Goal: Book appointment/travel/reservation

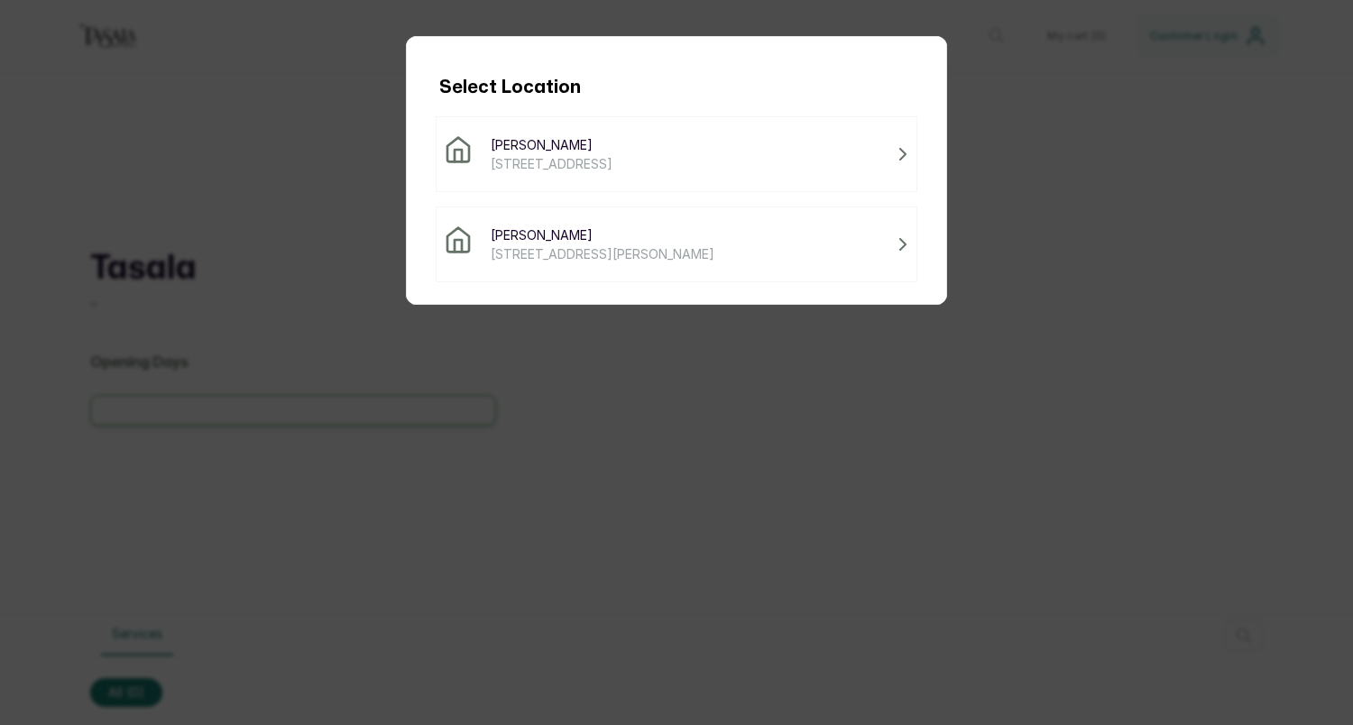
click at [570, 160] on span "[STREET_ADDRESS]" at bounding box center [552, 163] width 122 height 19
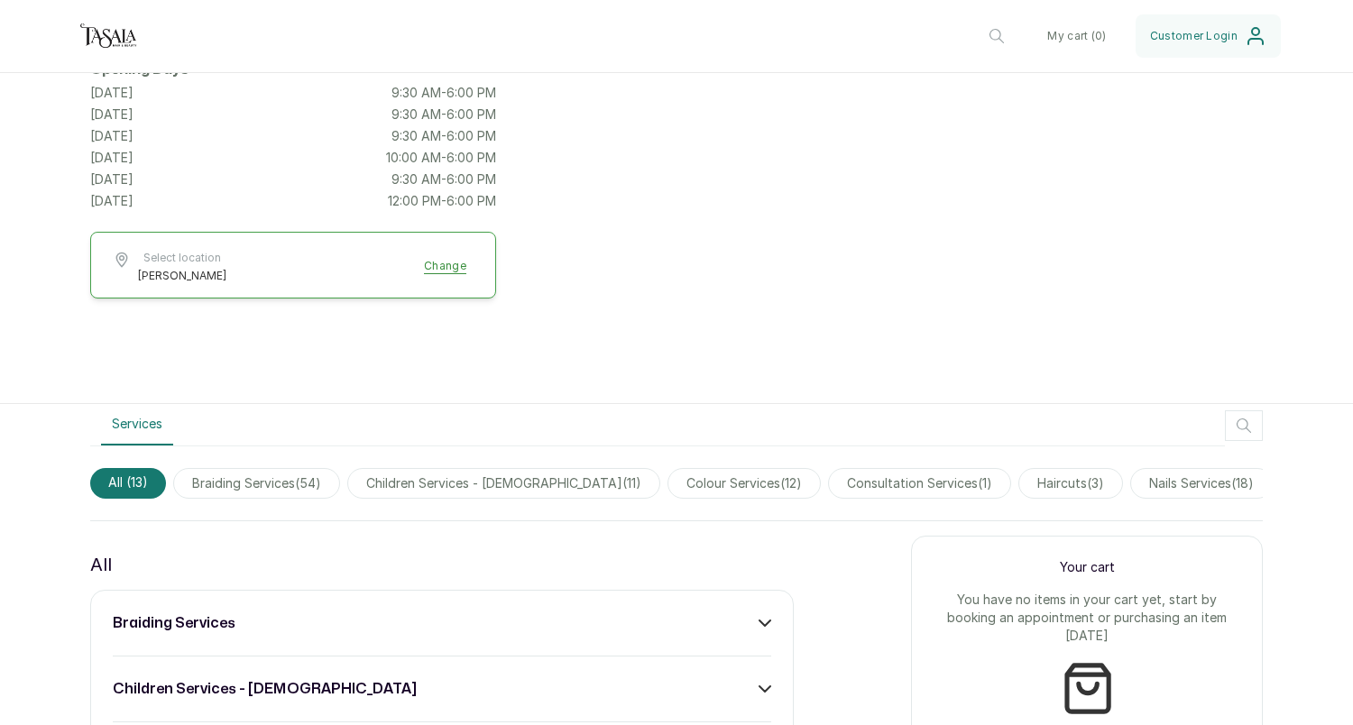
scroll to position [546, 0]
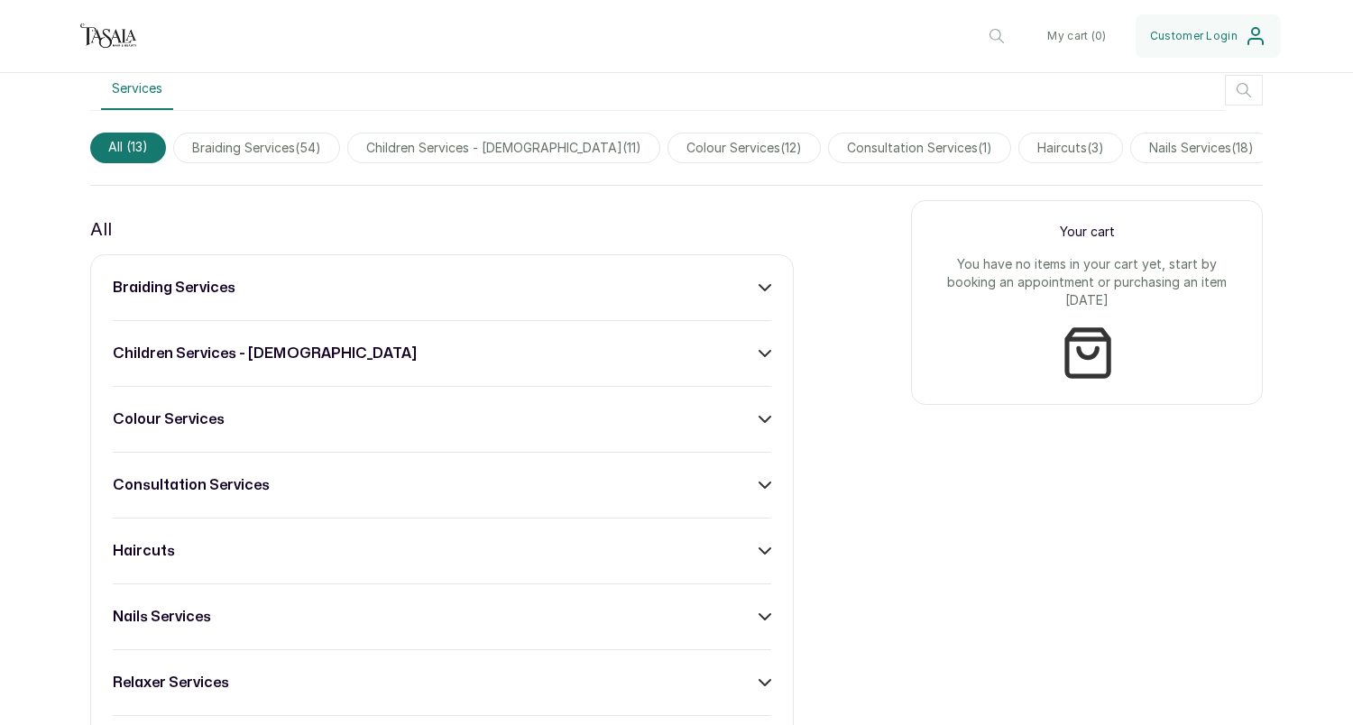
click at [278, 287] on div "braiding services" at bounding box center [442, 288] width 659 height 22
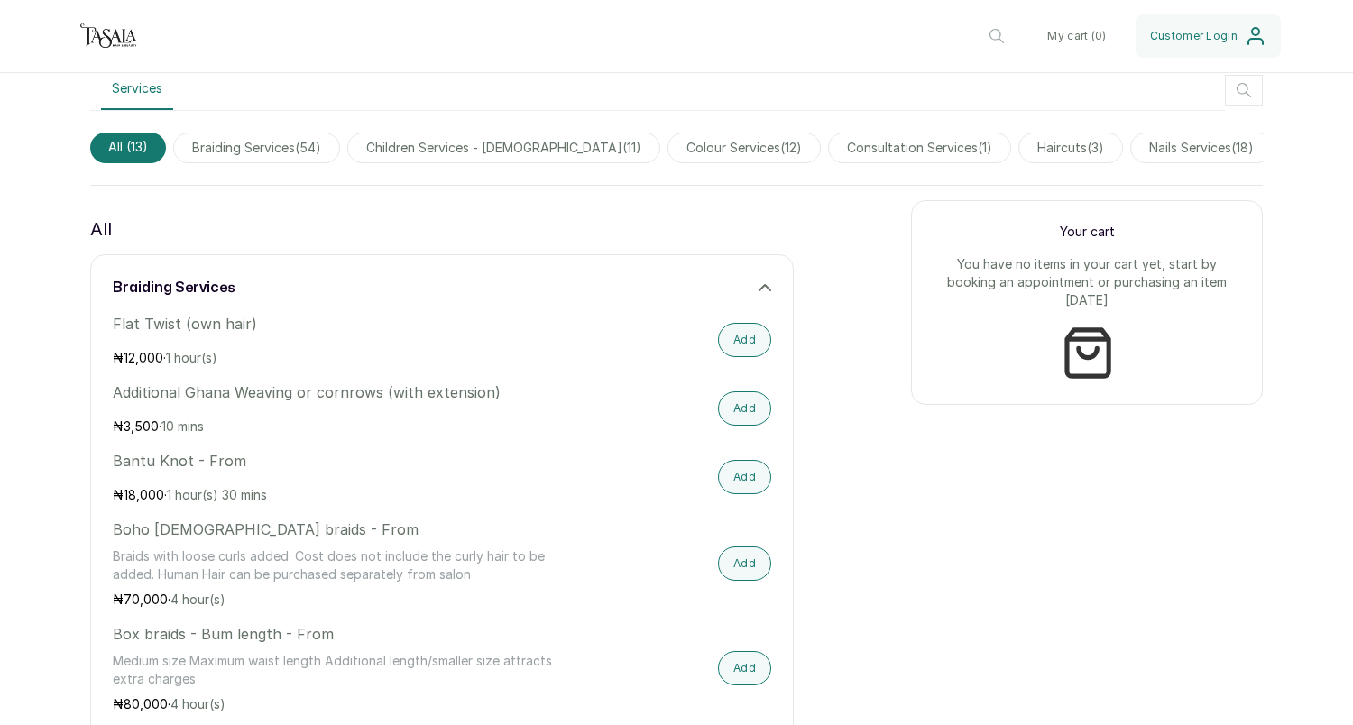
click at [278, 287] on div "braiding services" at bounding box center [442, 288] width 659 height 22
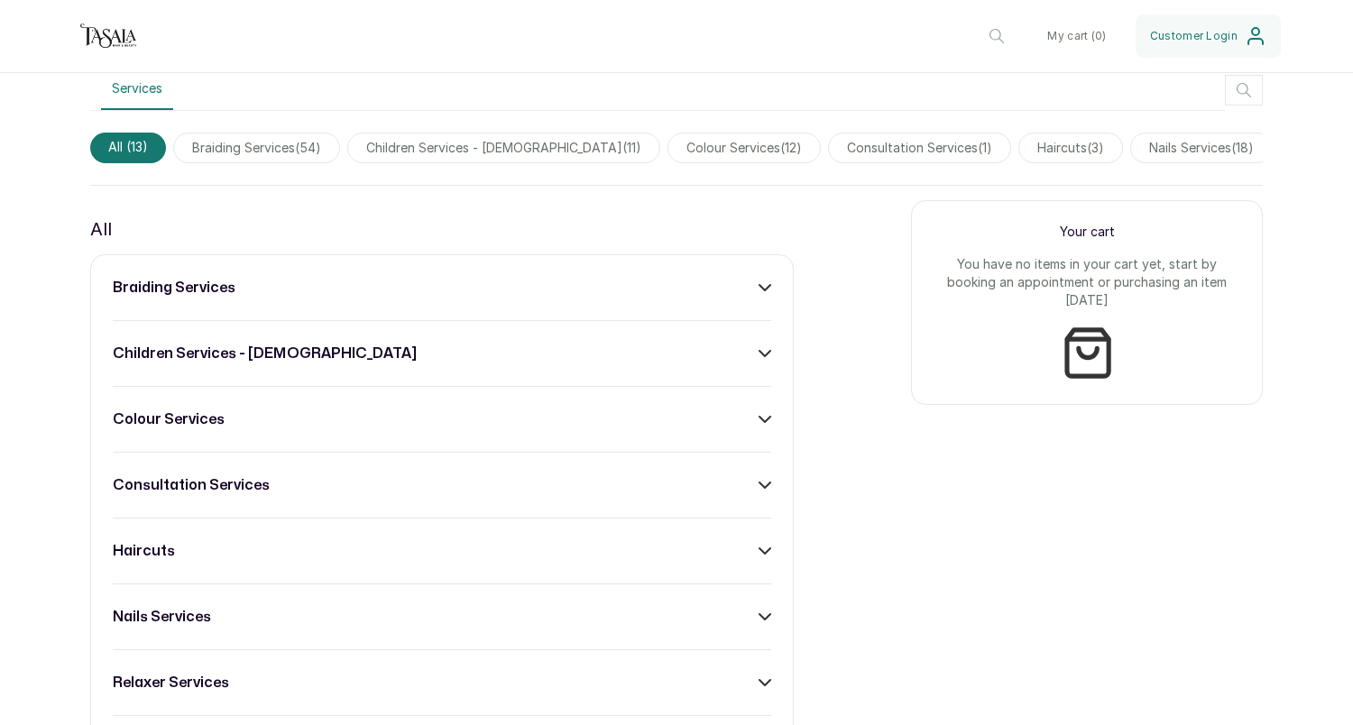
click at [243, 353] on h3 "children services - [DEMOGRAPHIC_DATA]" at bounding box center [265, 354] width 304 height 22
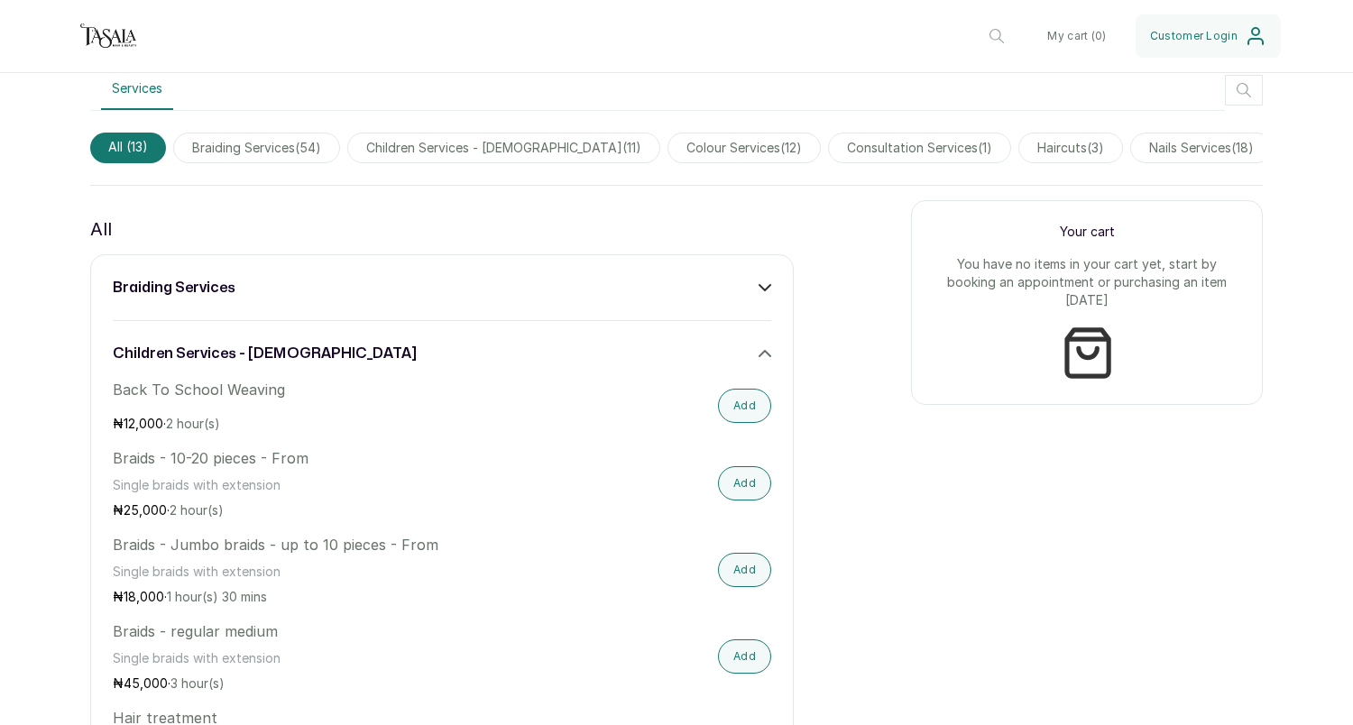
click at [243, 353] on h3 "children services - [DEMOGRAPHIC_DATA]" at bounding box center [265, 354] width 304 height 22
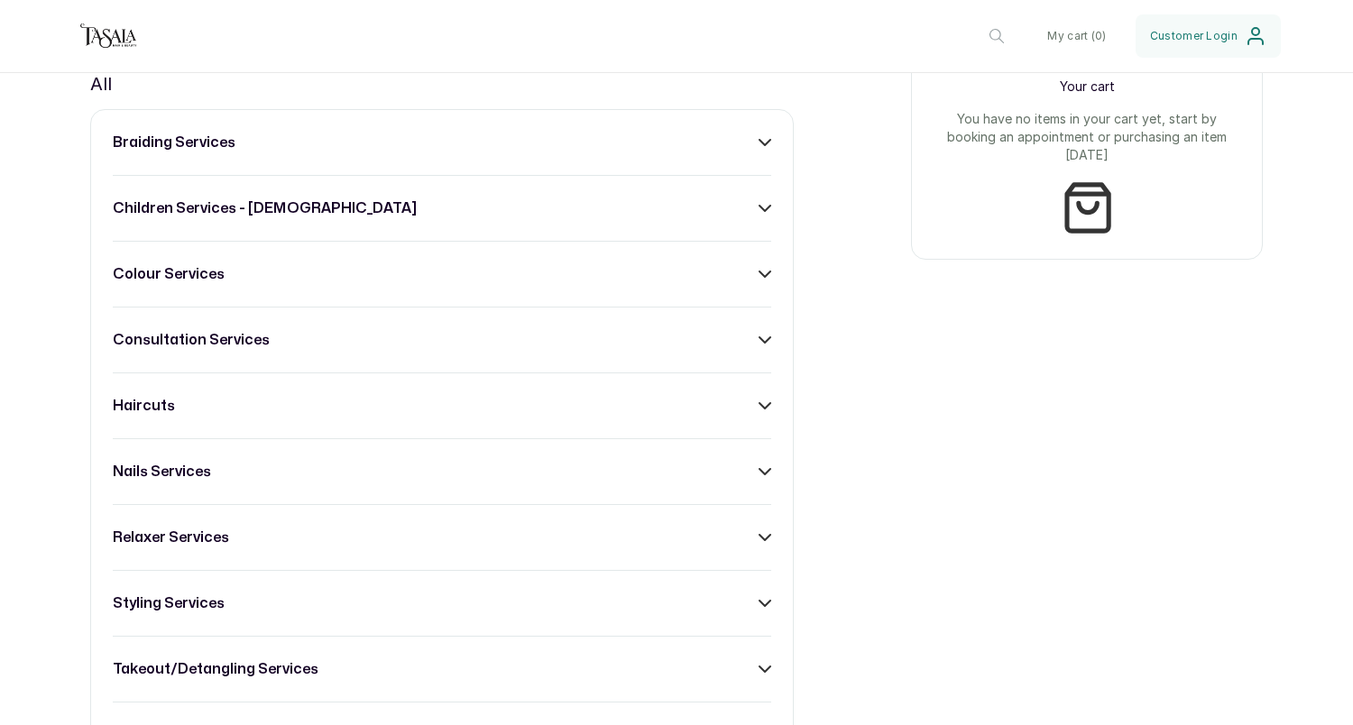
scroll to position [698, 0]
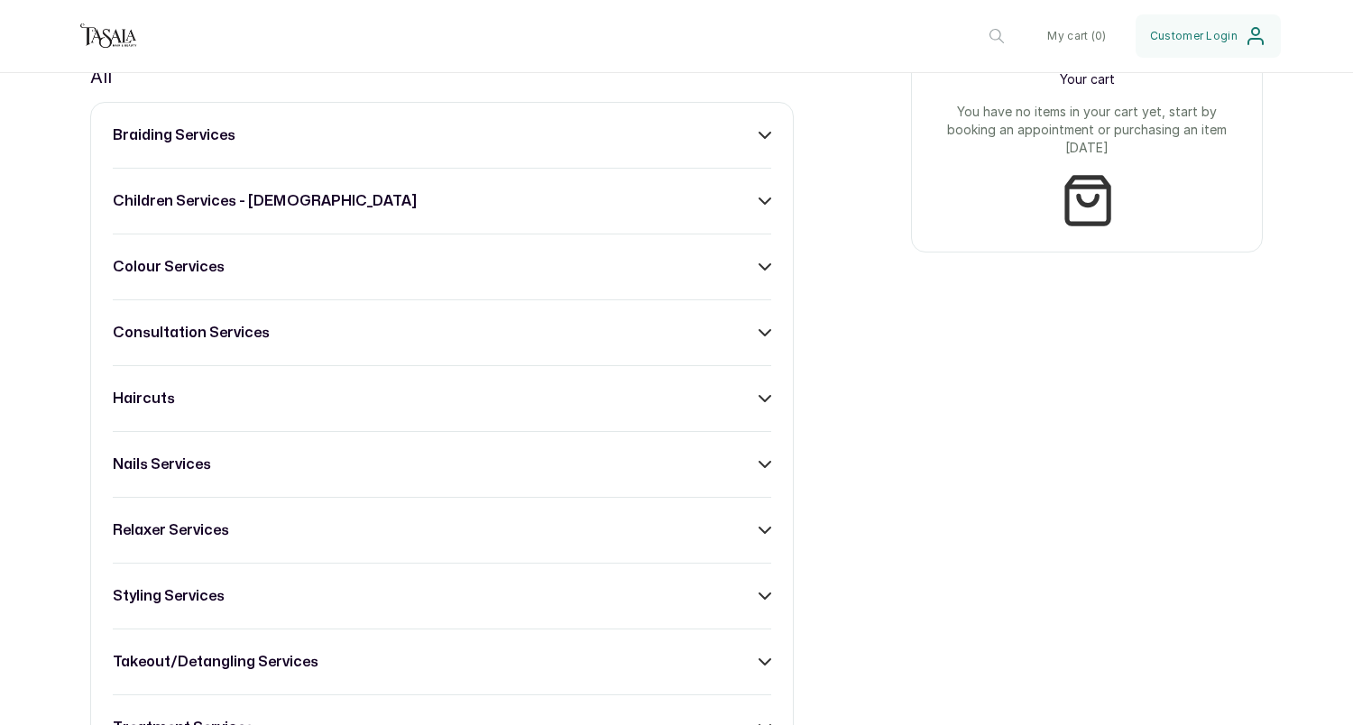
click at [216, 334] on h3 "consultation services" at bounding box center [191, 333] width 157 height 22
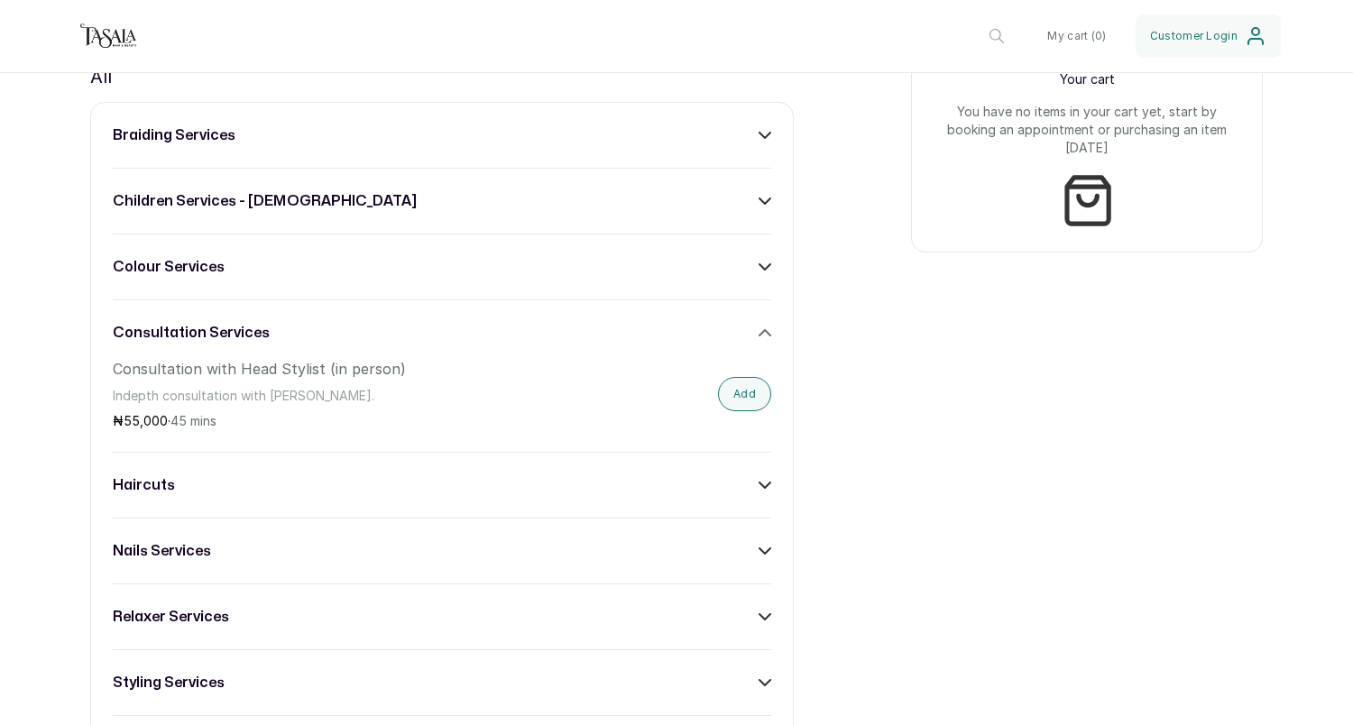
click at [216, 334] on h3 "consultation services" at bounding box center [191, 333] width 157 height 22
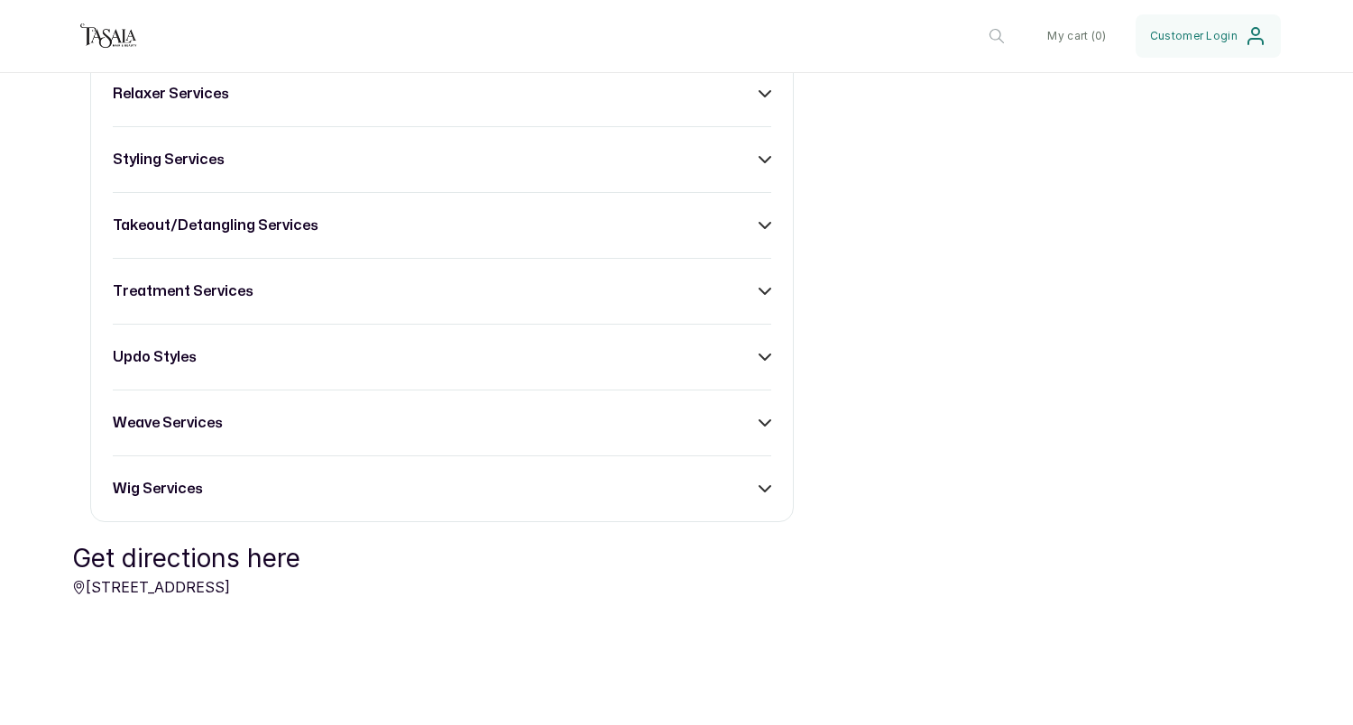
scroll to position [991, 0]
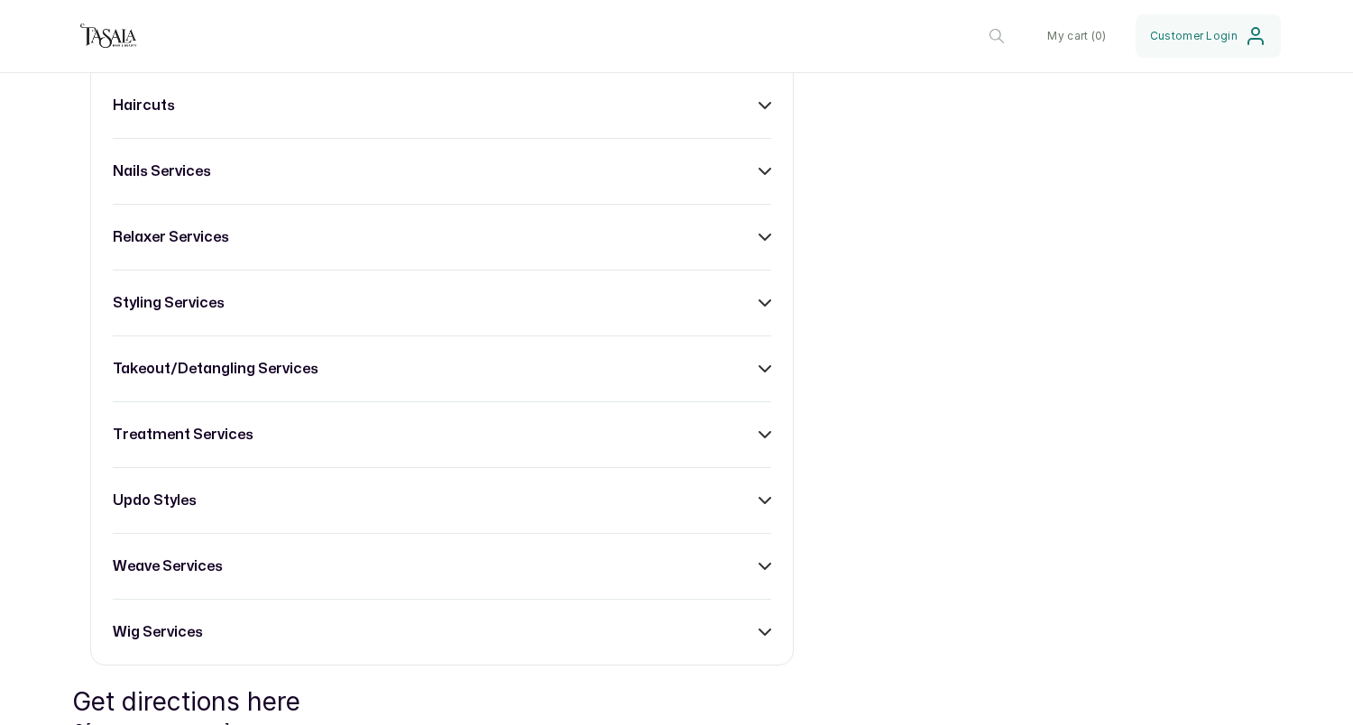
click at [260, 368] on h3 "takeout/detangling services" at bounding box center [216, 369] width 206 height 22
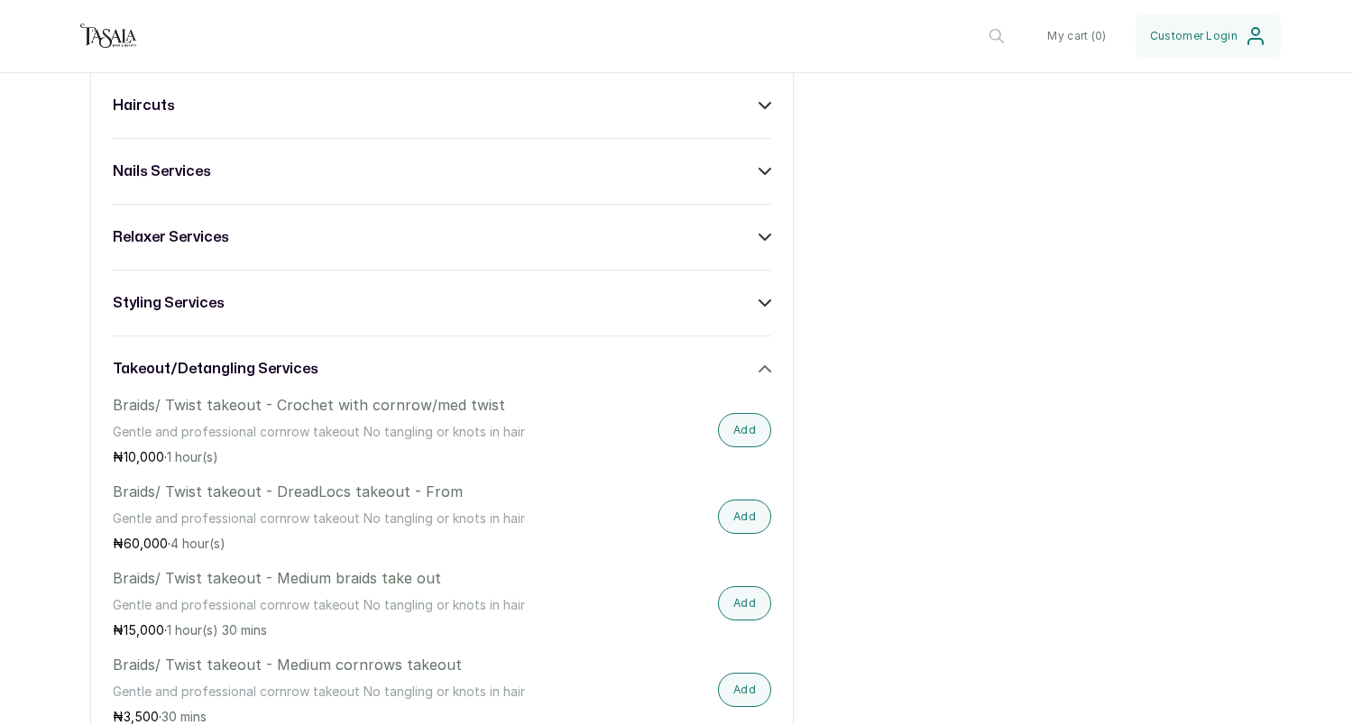
click at [260, 368] on h3 "takeout/detangling services" at bounding box center [216, 369] width 206 height 22
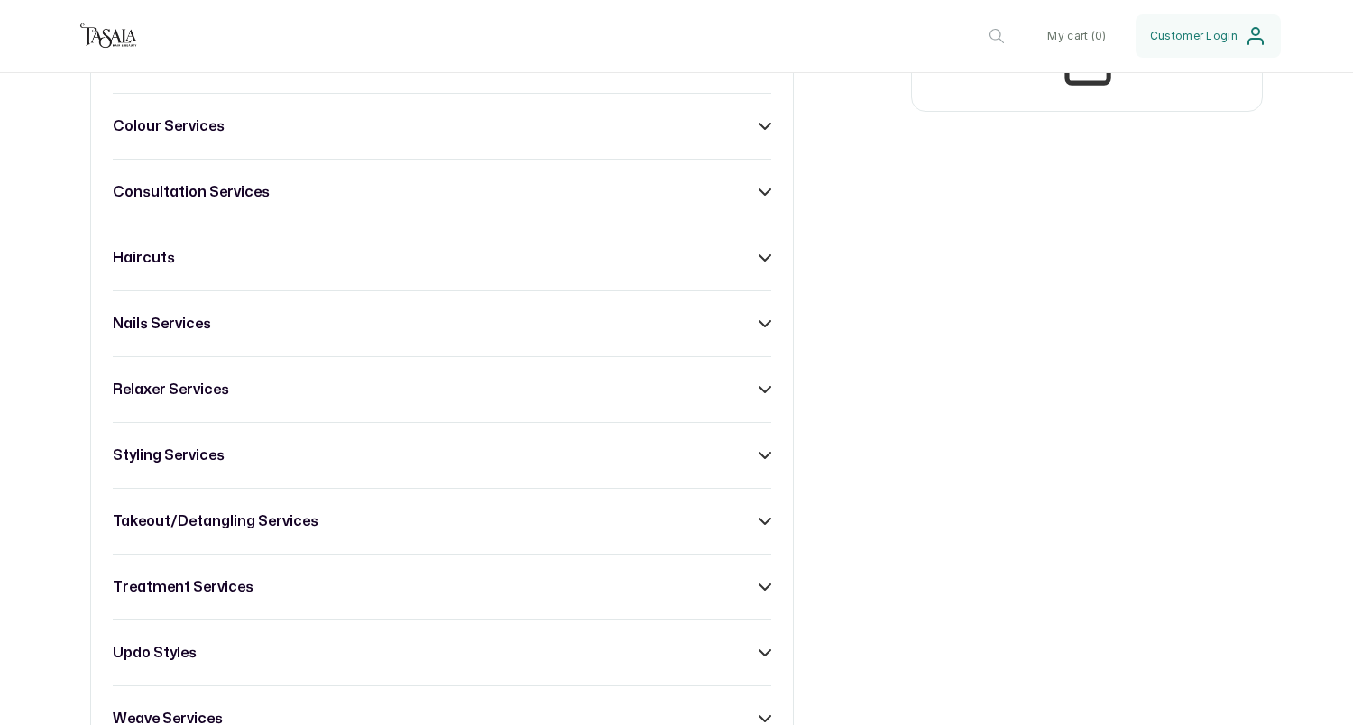
scroll to position [828, 0]
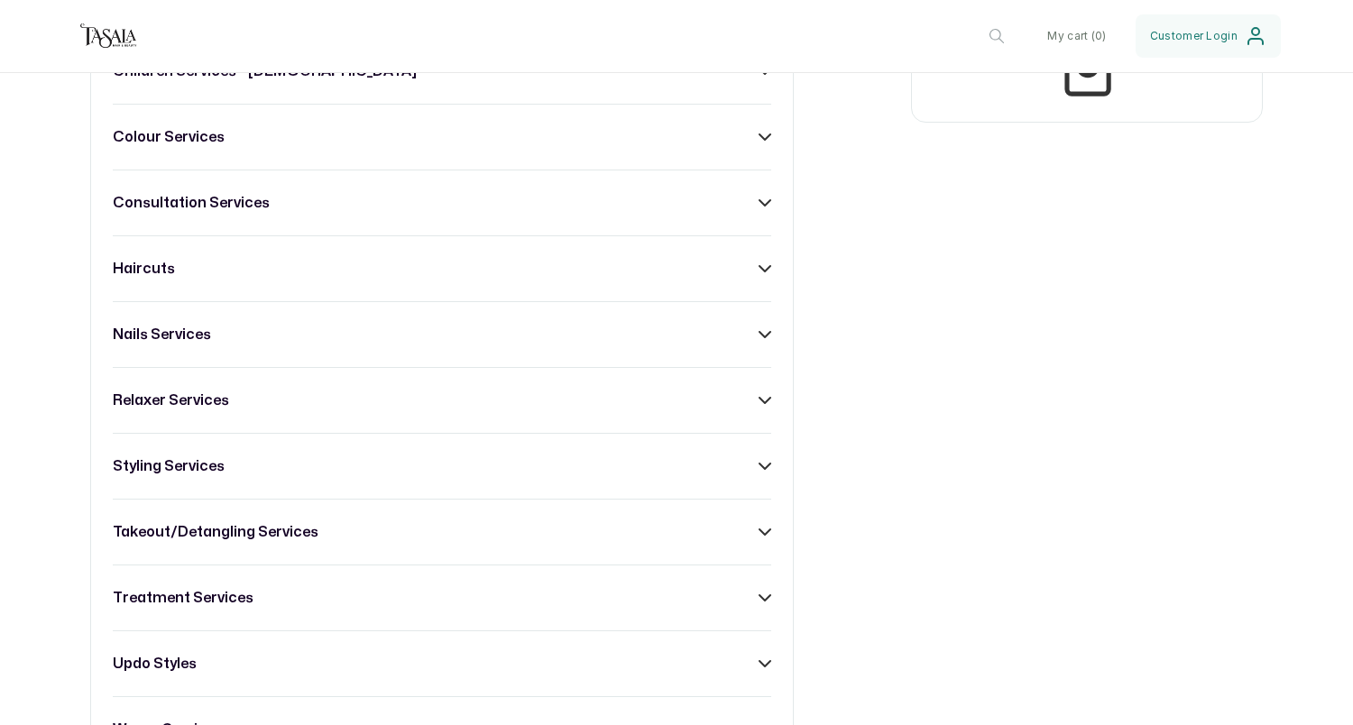
click at [202, 276] on div "haircuts" at bounding box center [442, 269] width 659 height 22
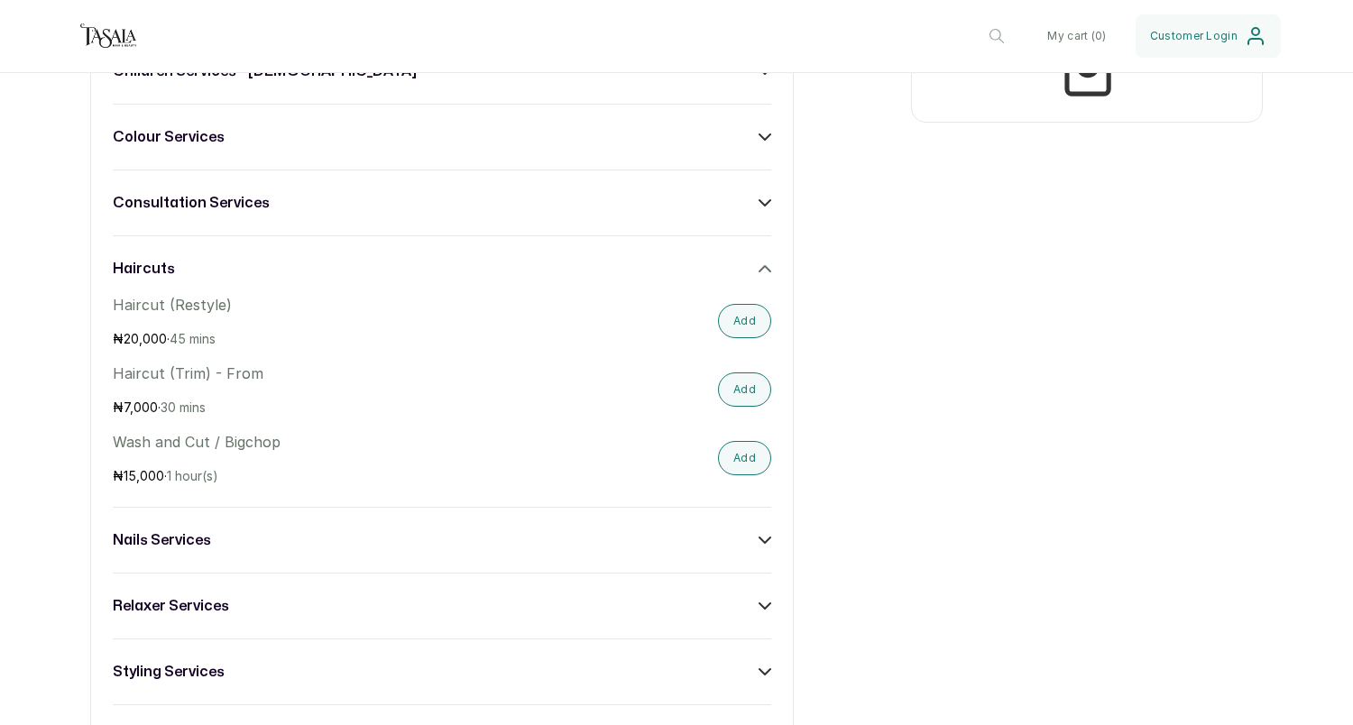
click at [202, 276] on div "haircuts" at bounding box center [442, 269] width 659 height 22
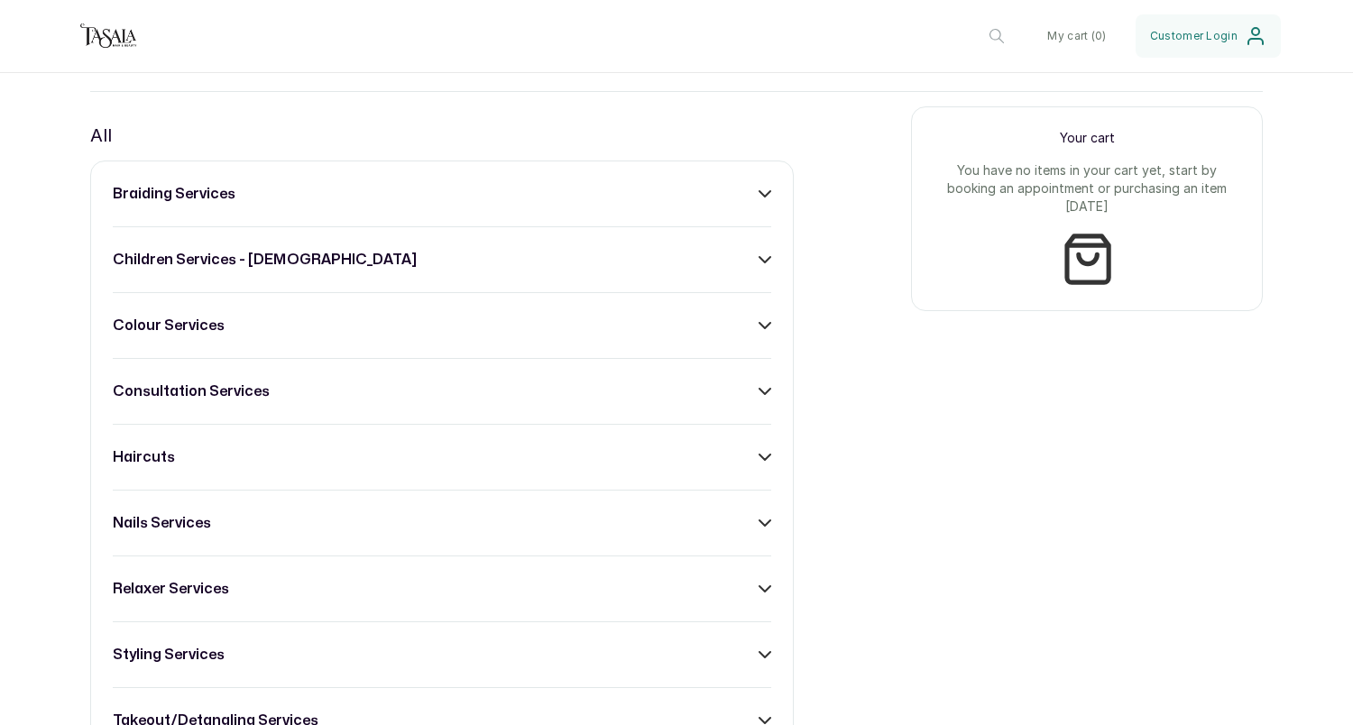
scroll to position [621, 0]
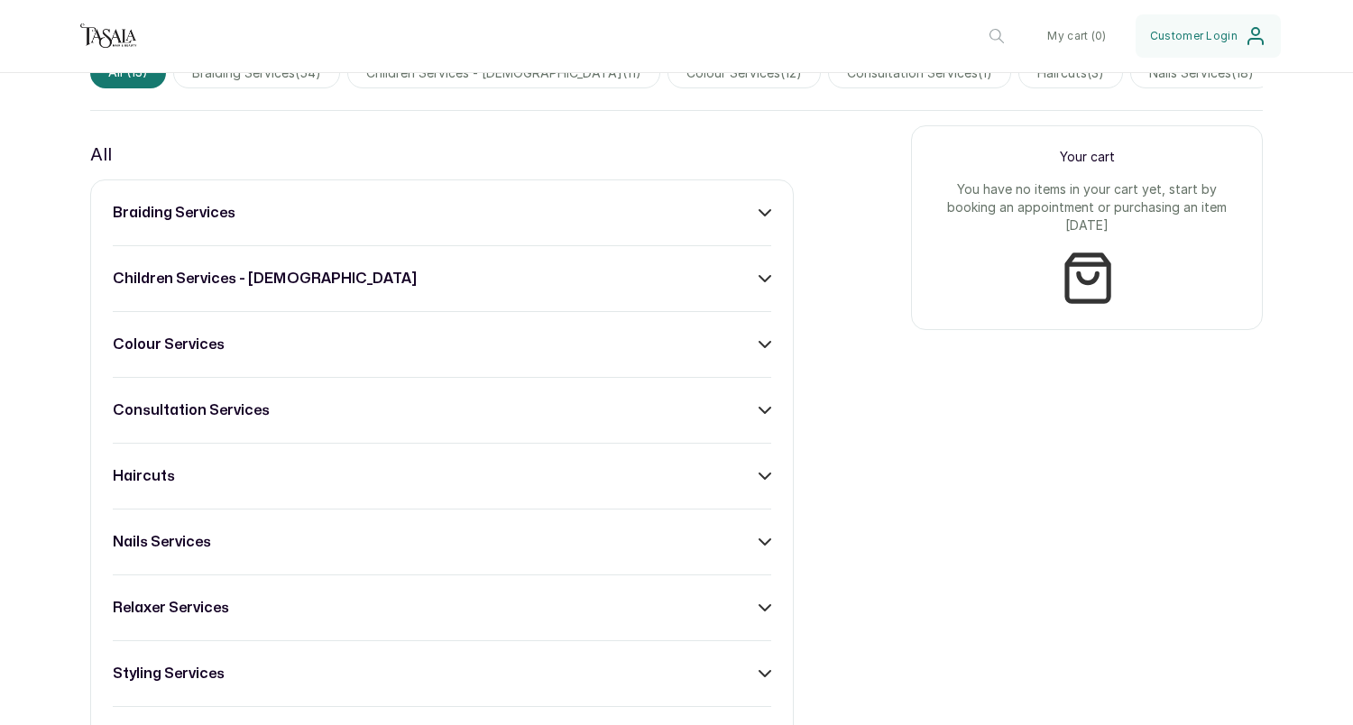
click at [228, 211] on h3 "braiding services" at bounding box center [174, 213] width 123 height 22
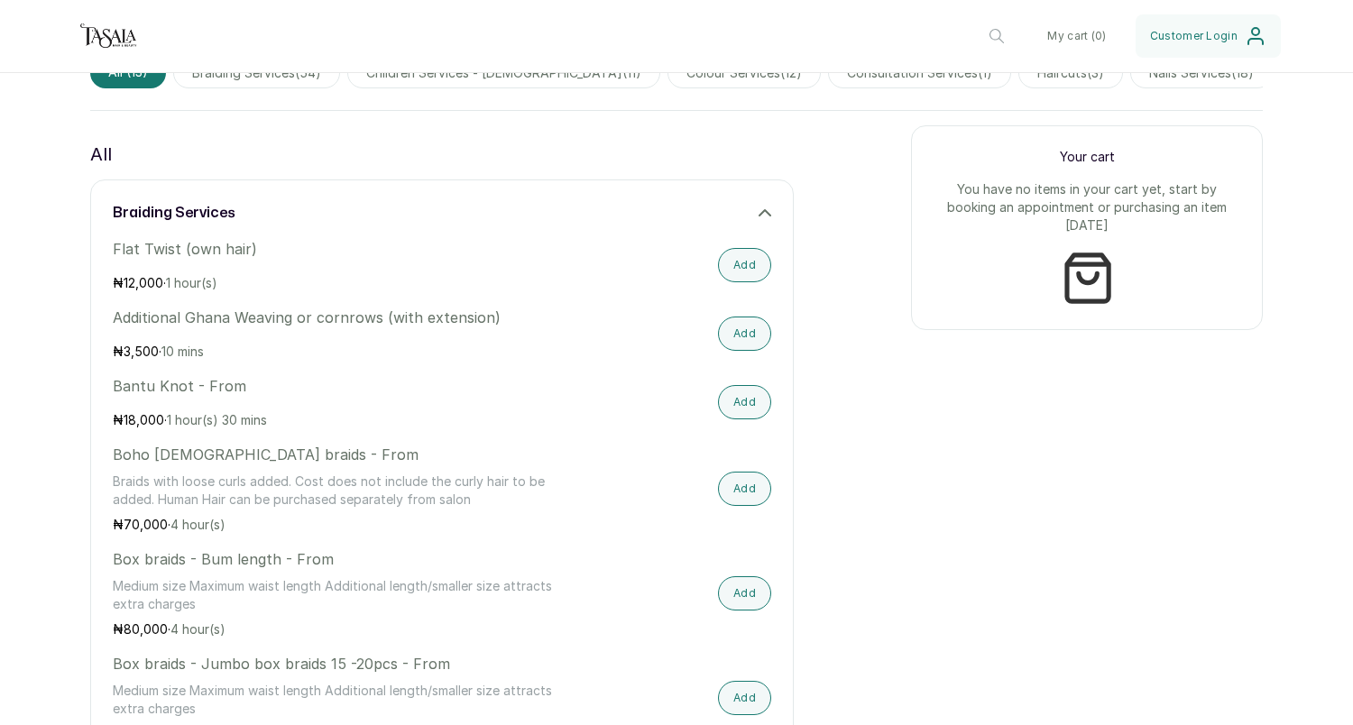
click at [228, 211] on h3 "braiding services" at bounding box center [174, 213] width 123 height 22
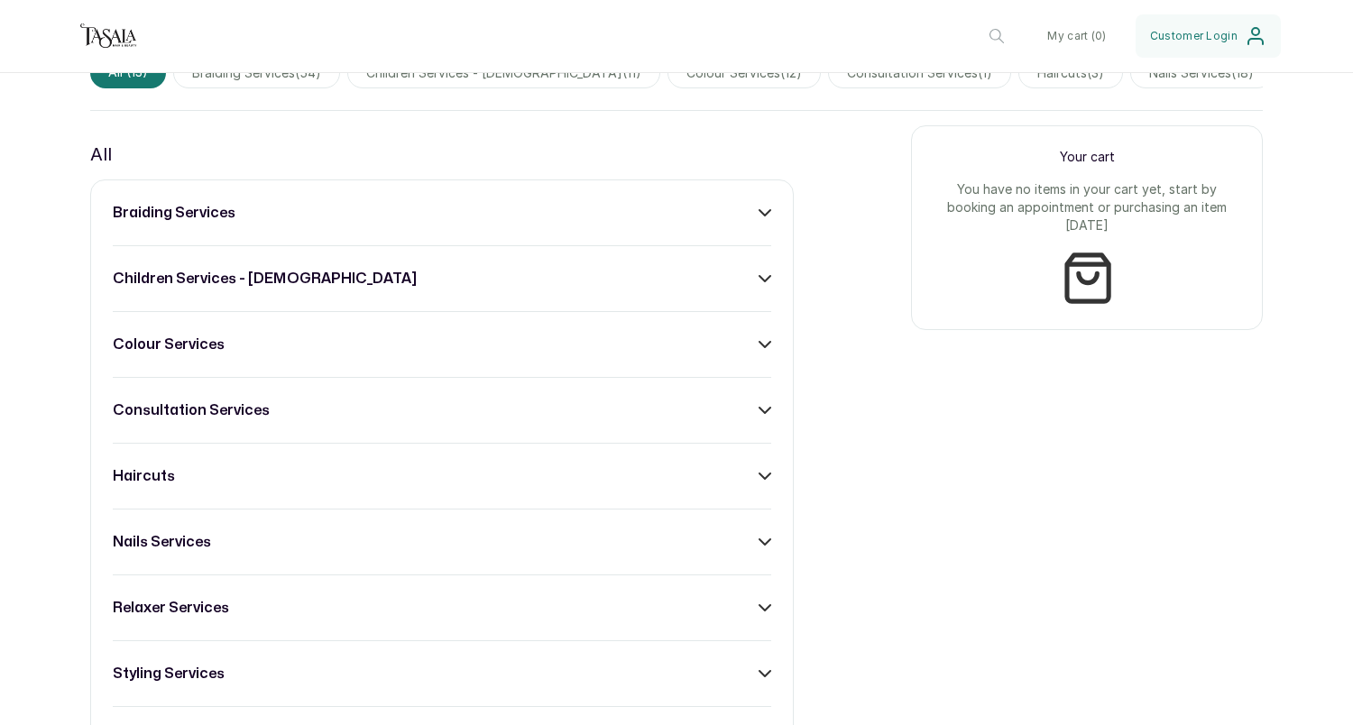
click at [226, 291] on div "braiding services children services - [DEMOGRAPHIC_DATA] colour services consul…" at bounding box center [442, 608] width 704 height 857
click at [226, 283] on h3 "children services - [DEMOGRAPHIC_DATA]" at bounding box center [265, 279] width 304 height 22
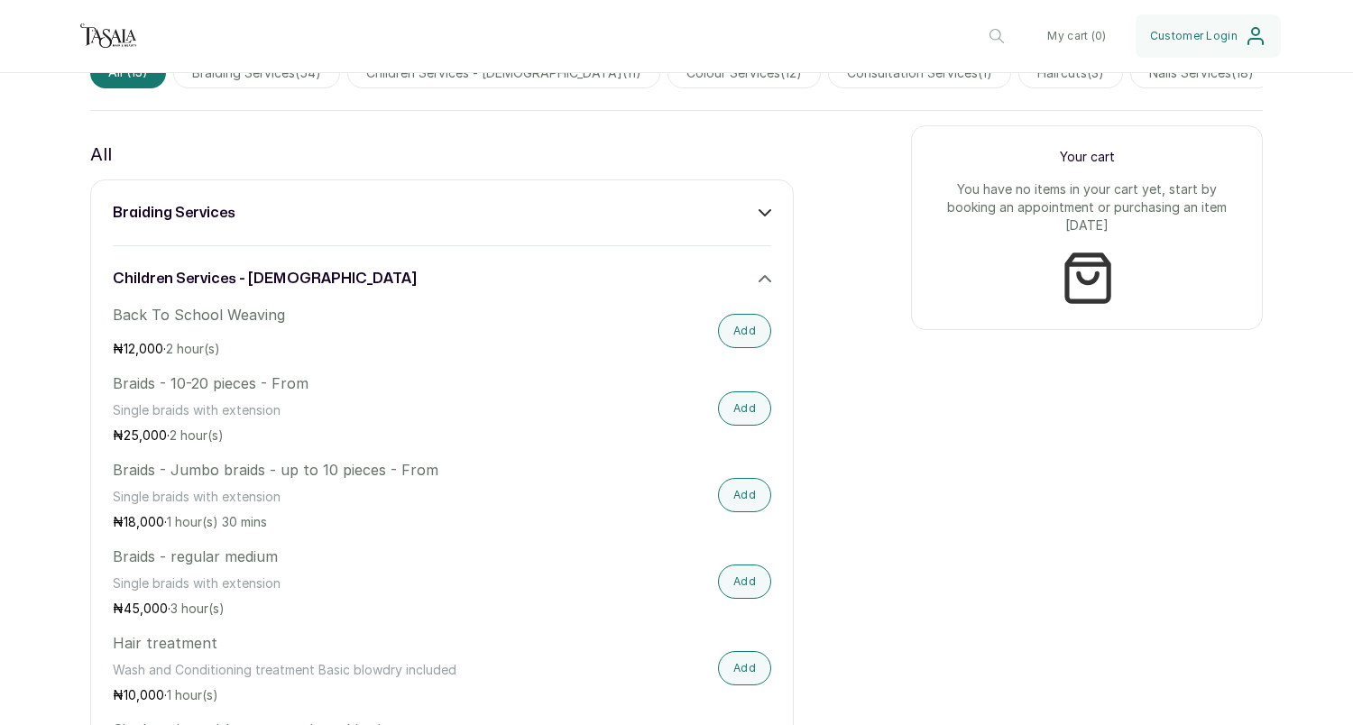
click at [229, 274] on h3 "children services - [DEMOGRAPHIC_DATA]" at bounding box center [265, 279] width 304 height 22
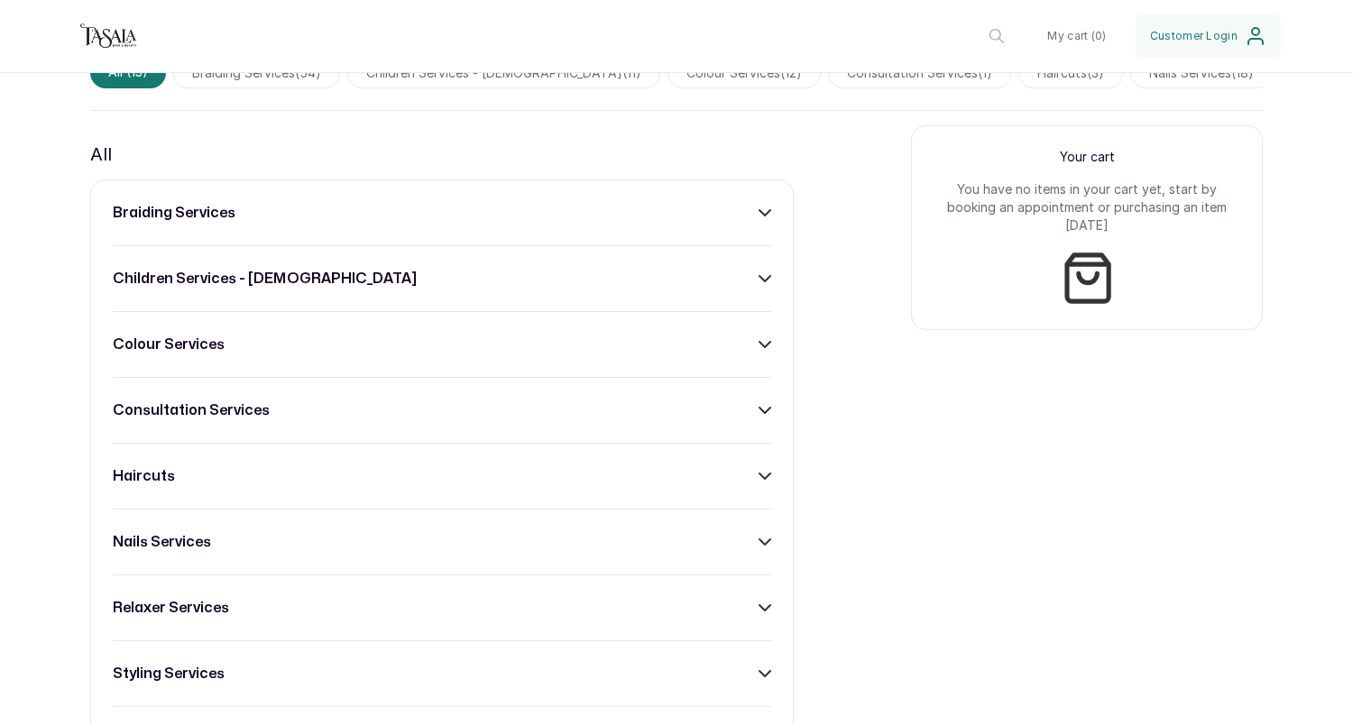
click at [220, 335] on h3 "colour services" at bounding box center [169, 345] width 112 height 22
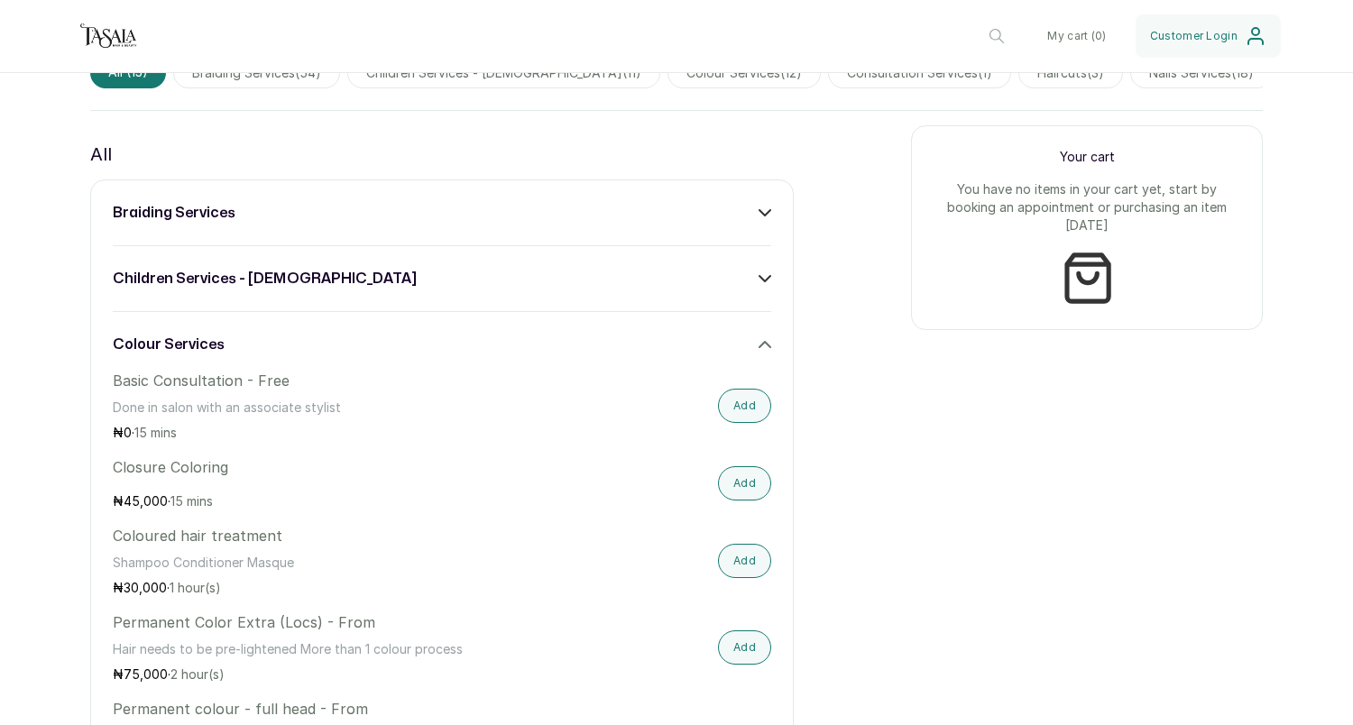
click at [220, 335] on h3 "colour services" at bounding box center [169, 345] width 112 height 22
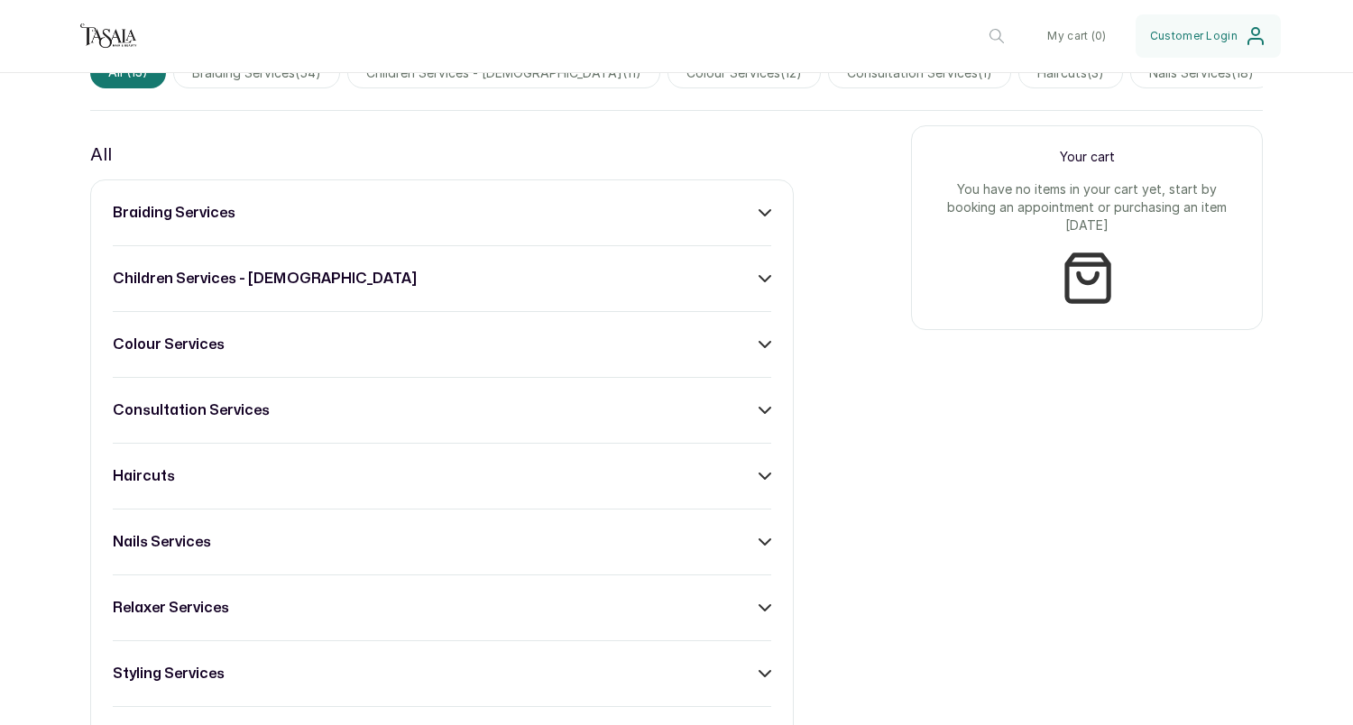
click at [221, 409] on h3 "consultation services" at bounding box center [191, 411] width 157 height 22
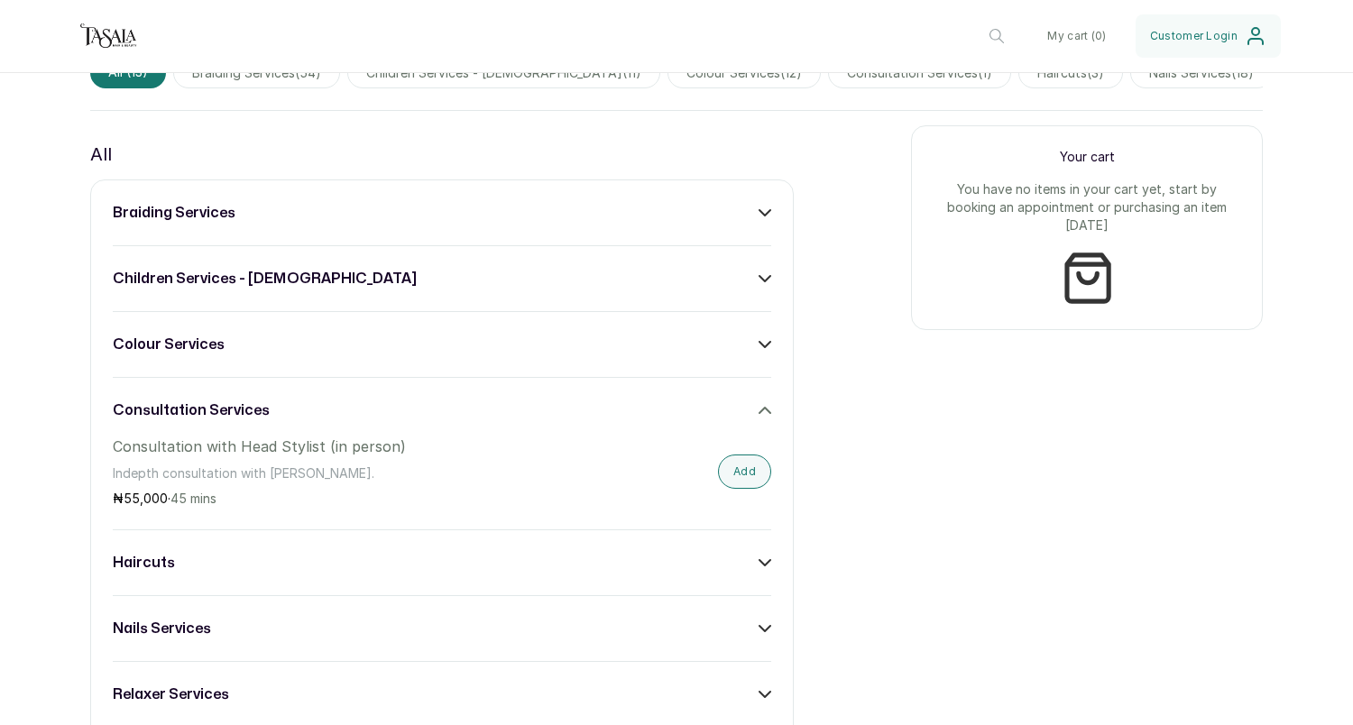
click at [221, 409] on h3 "consultation services" at bounding box center [191, 411] width 157 height 22
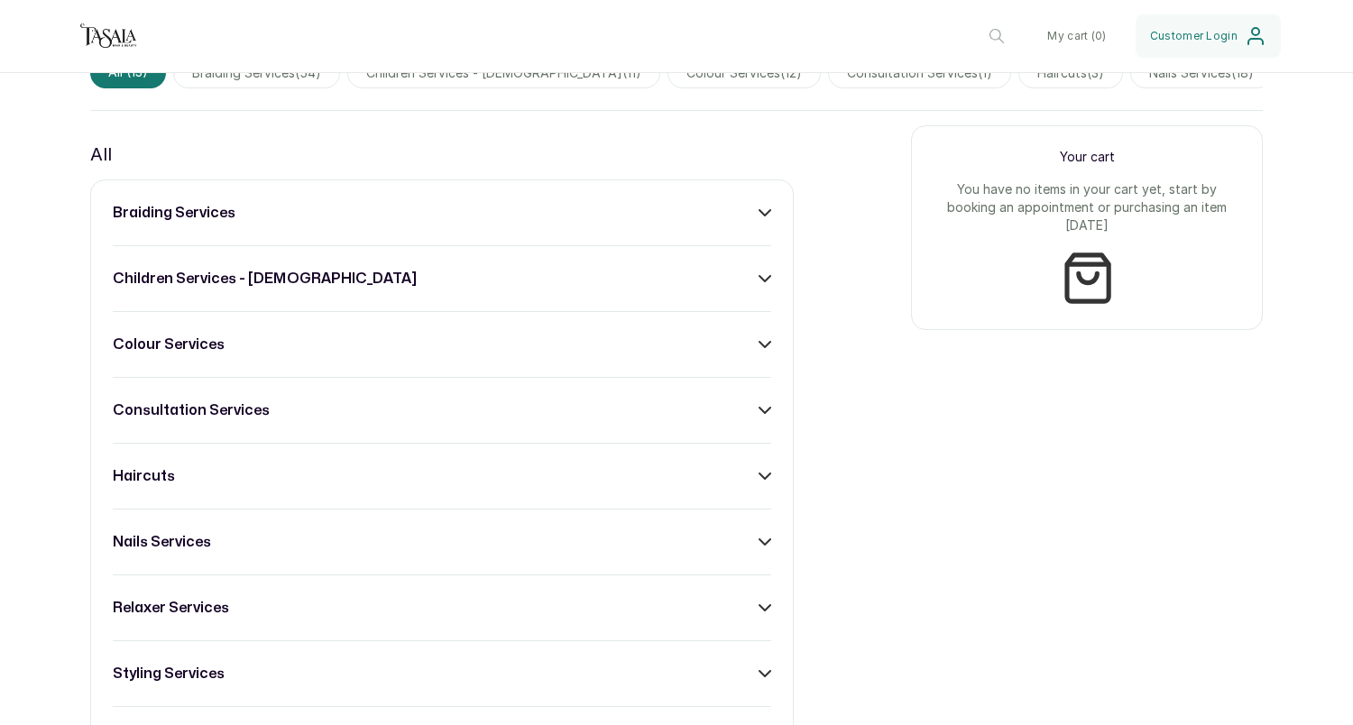
click at [232, 212] on h3 "braiding services" at bounding box center [174, 213] width 123 height 22
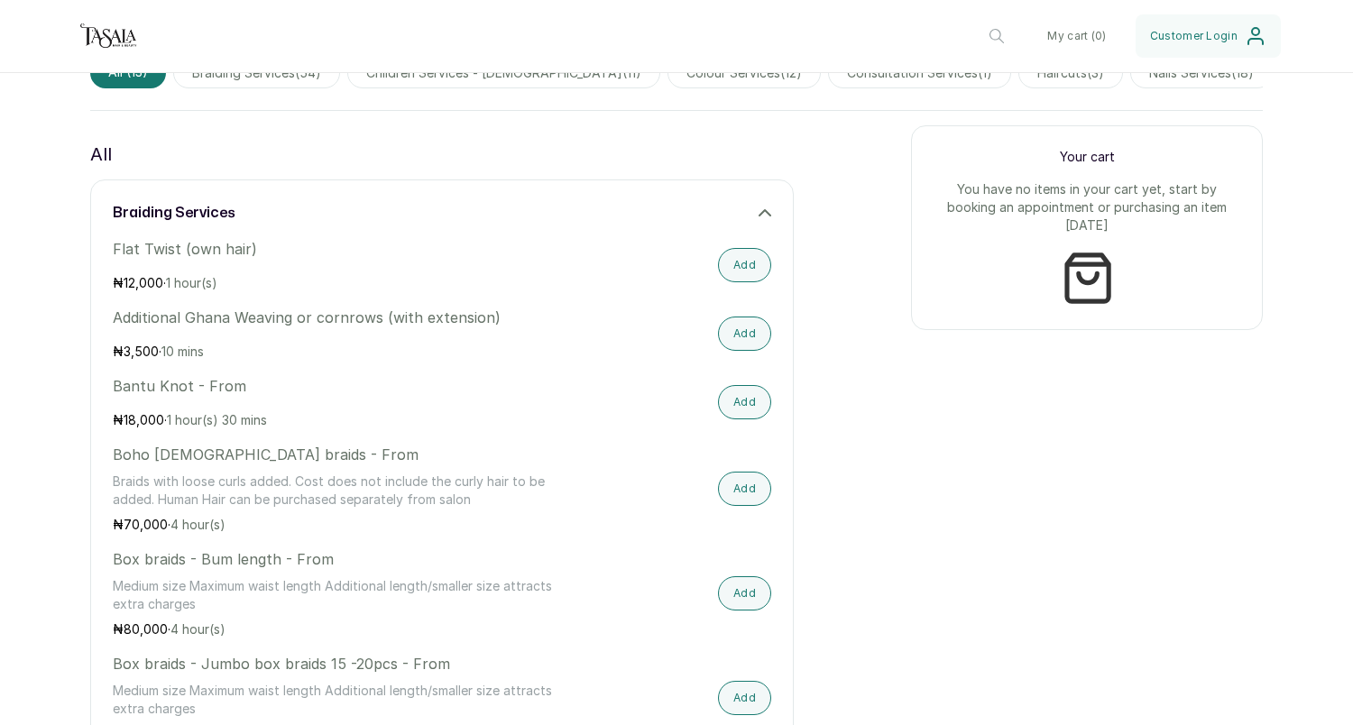
click at [232, 212] on h3 "braiding services" at bounding box center [174, 213] width 123 height 22
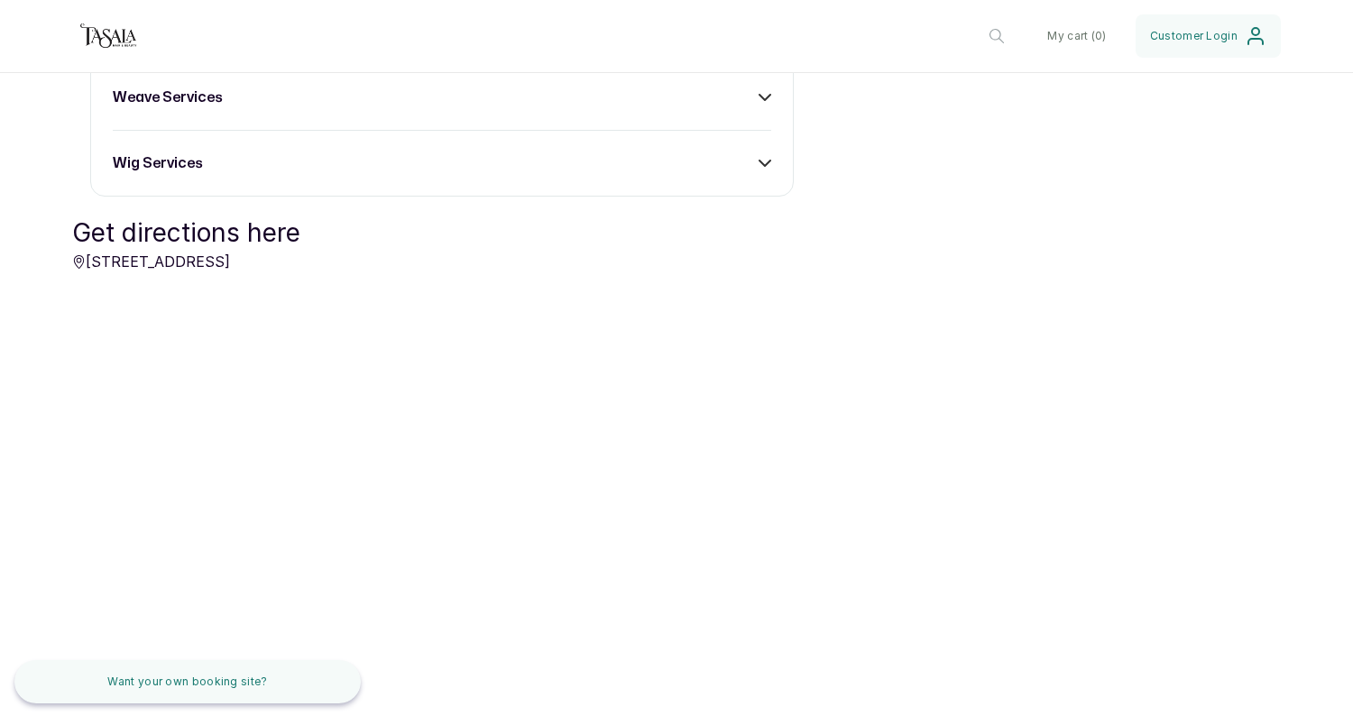
scroll to position [1048, 0]
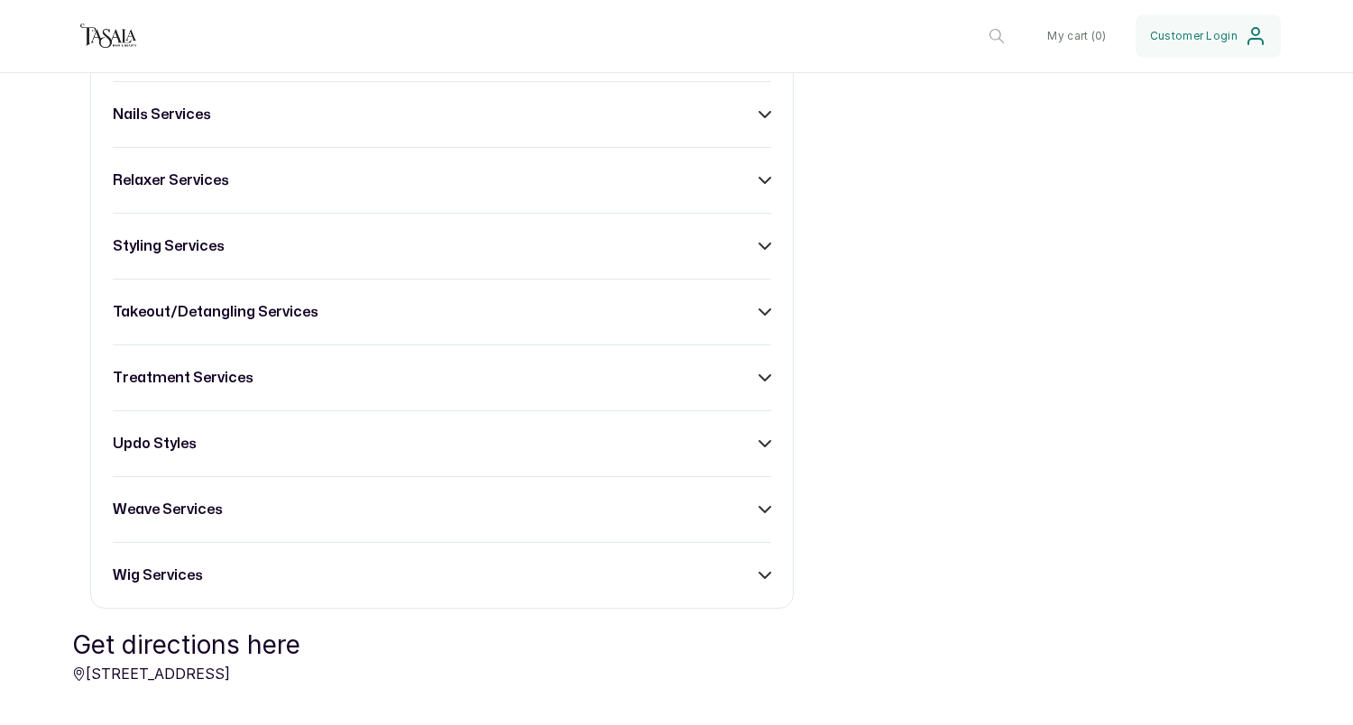
click at [195, 558] on div "braiding services children services - [DEMOGRAPHIC_DATA] colour services consul…" at bounding box center [442, 180] width 704 height 857
click at [189, 568] on h3 "wig services" at bounding box center [158, 576] width 90 height 22
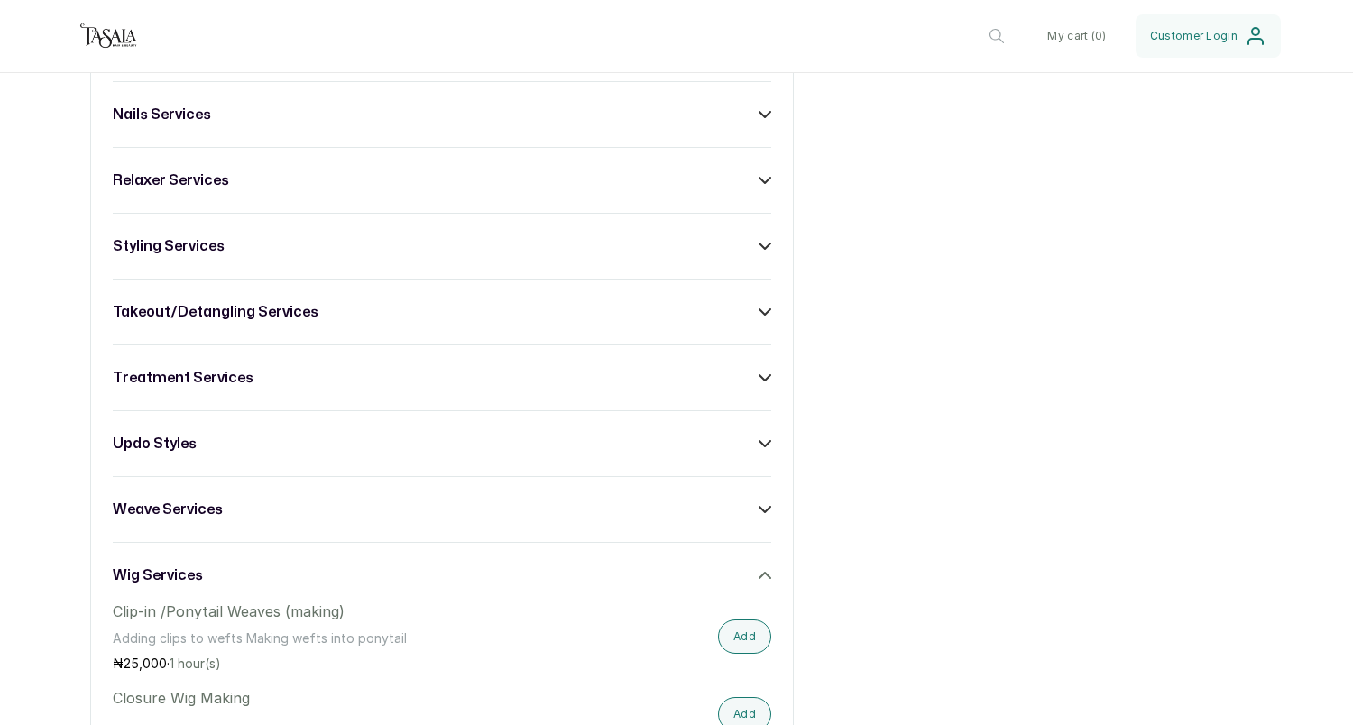
click at [189, 568] on h3 "wig services" at bounding box center [158, 576] width 90 height 22
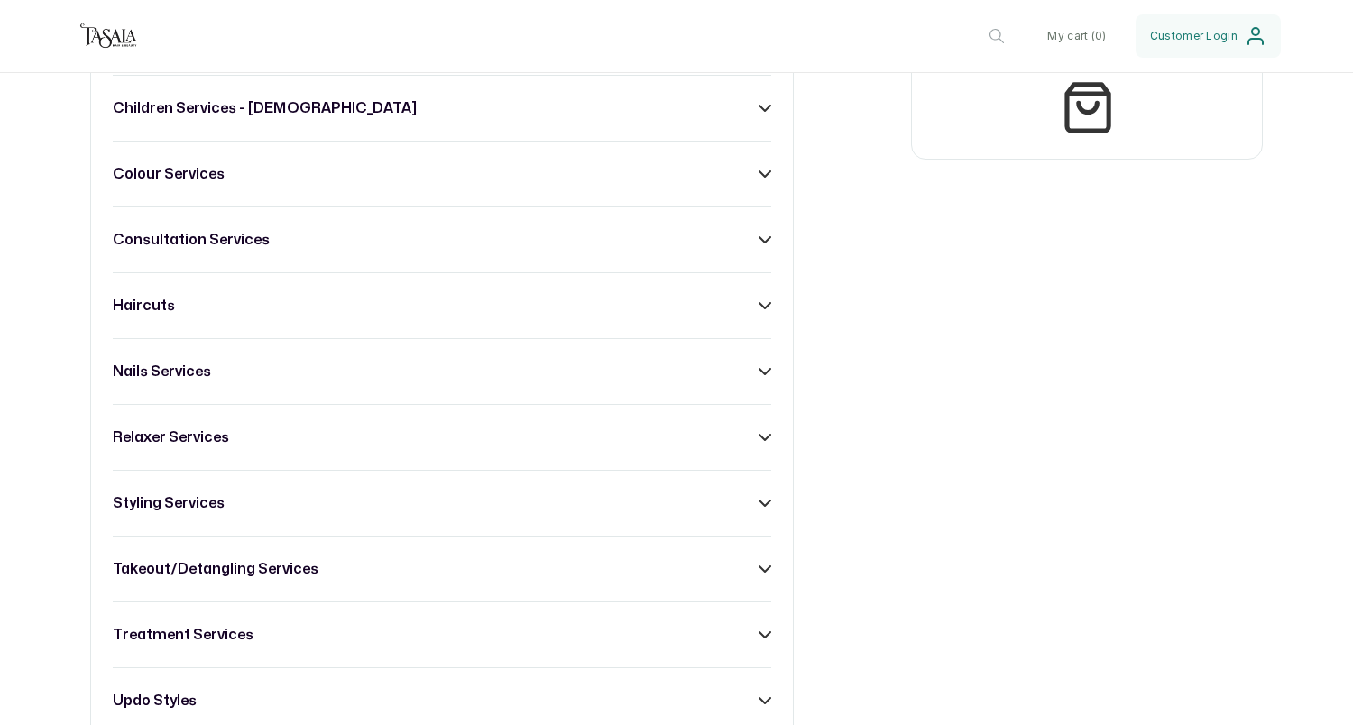
scroll to position [816, 0]
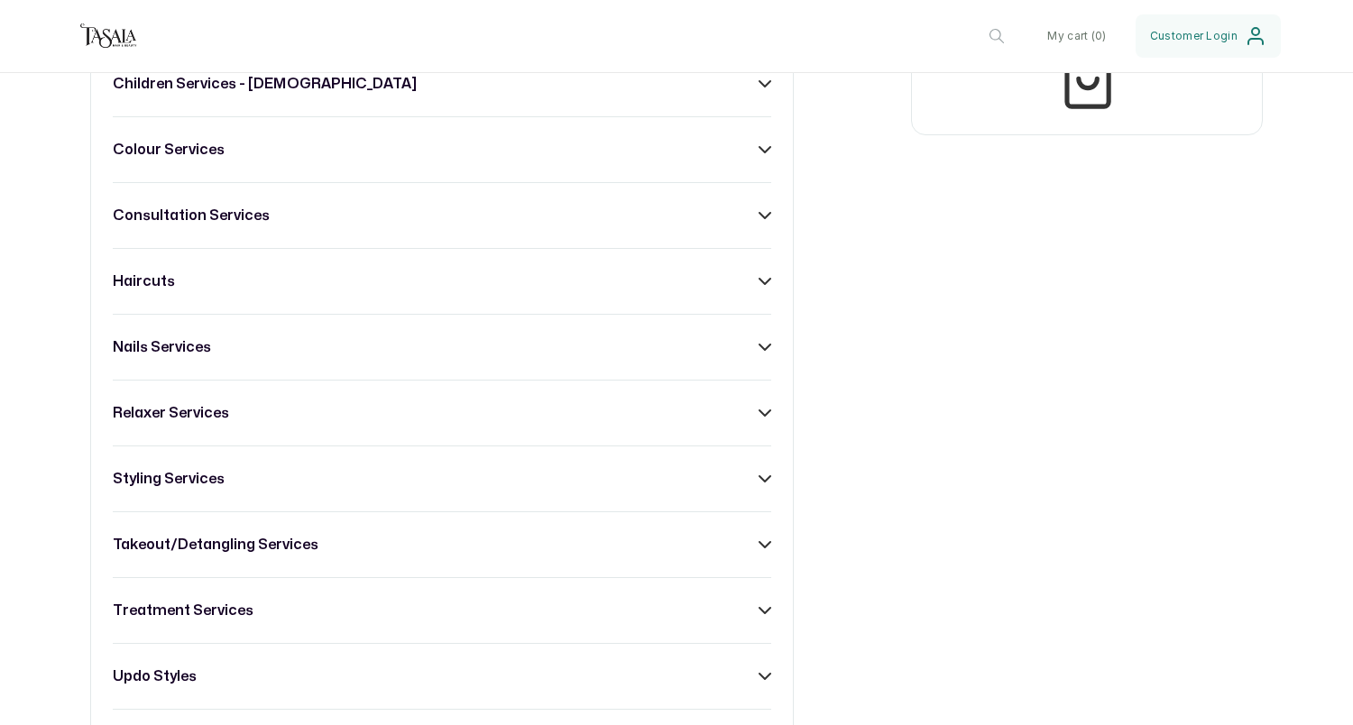
click at [202, 349] on h3 "nails services" at bounding box center [162, 348] width 98 height 22
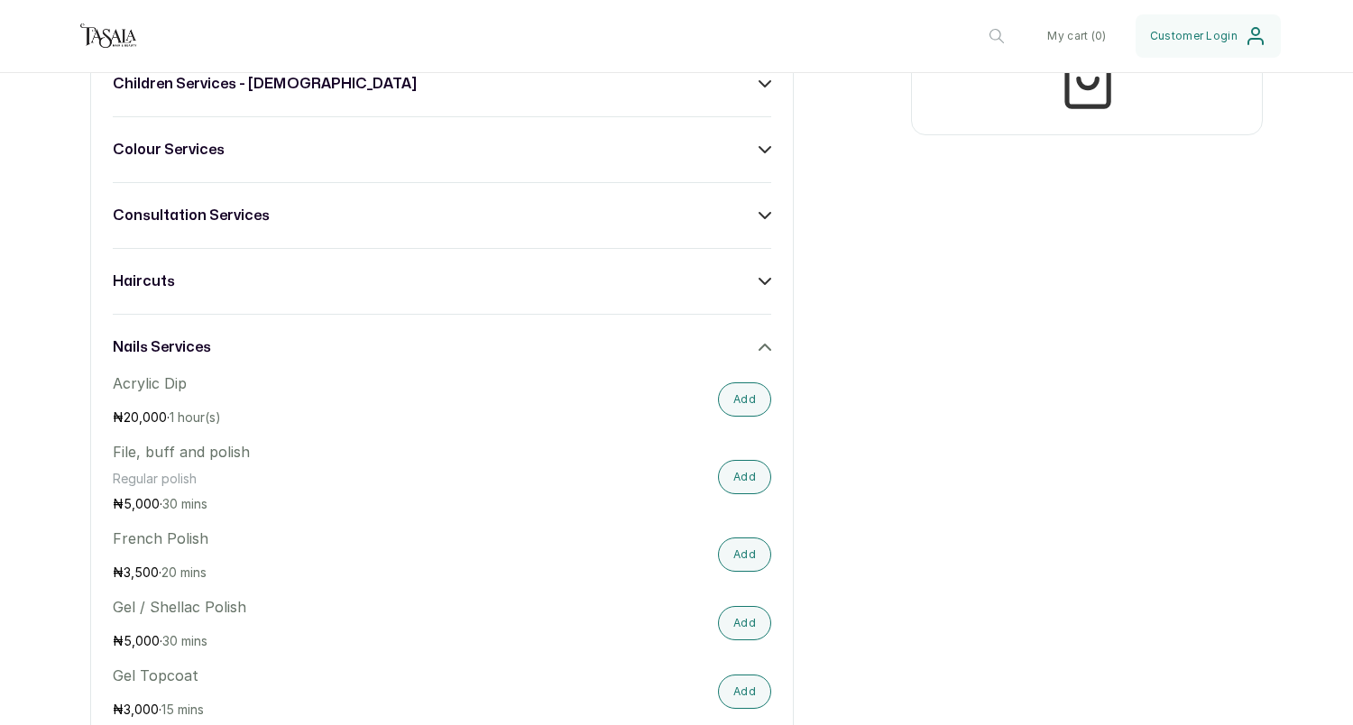
click at [202, 349] on h3 "nails services" at bounding box center [162, 348] width 98 height 22
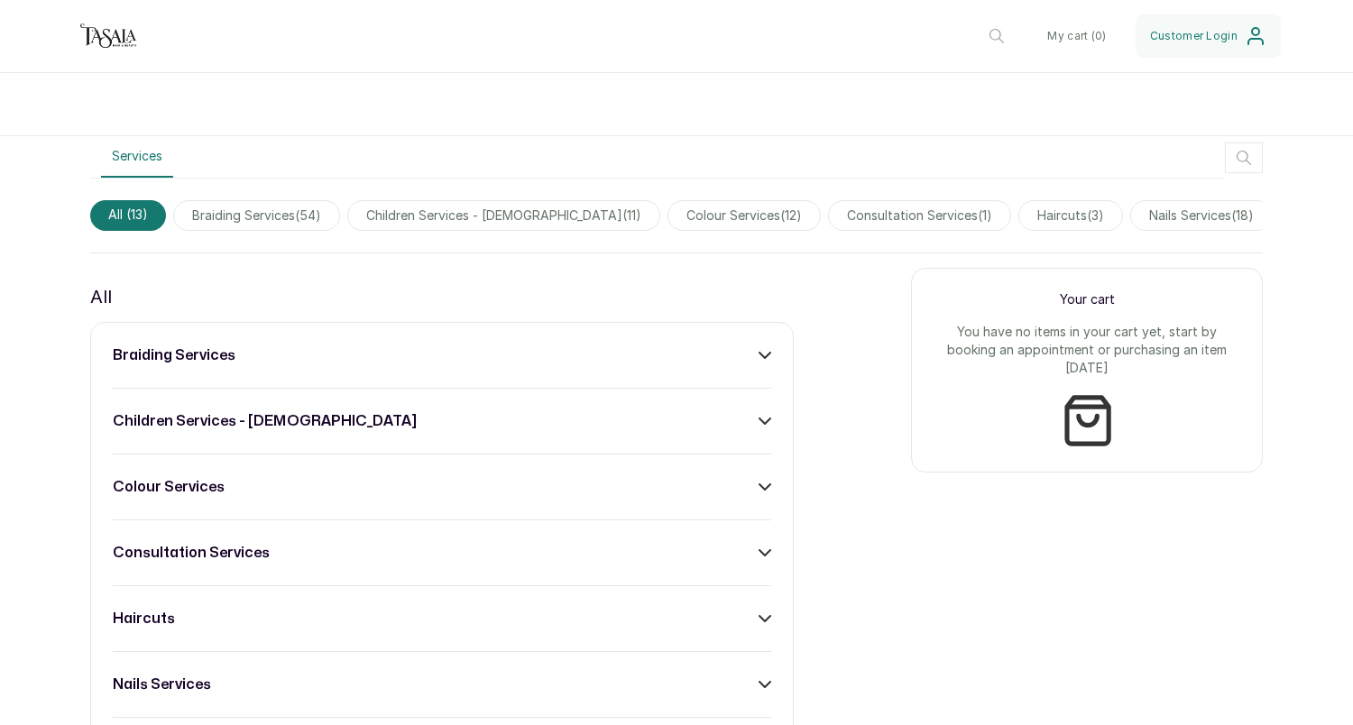
scroll to position [500, 0]
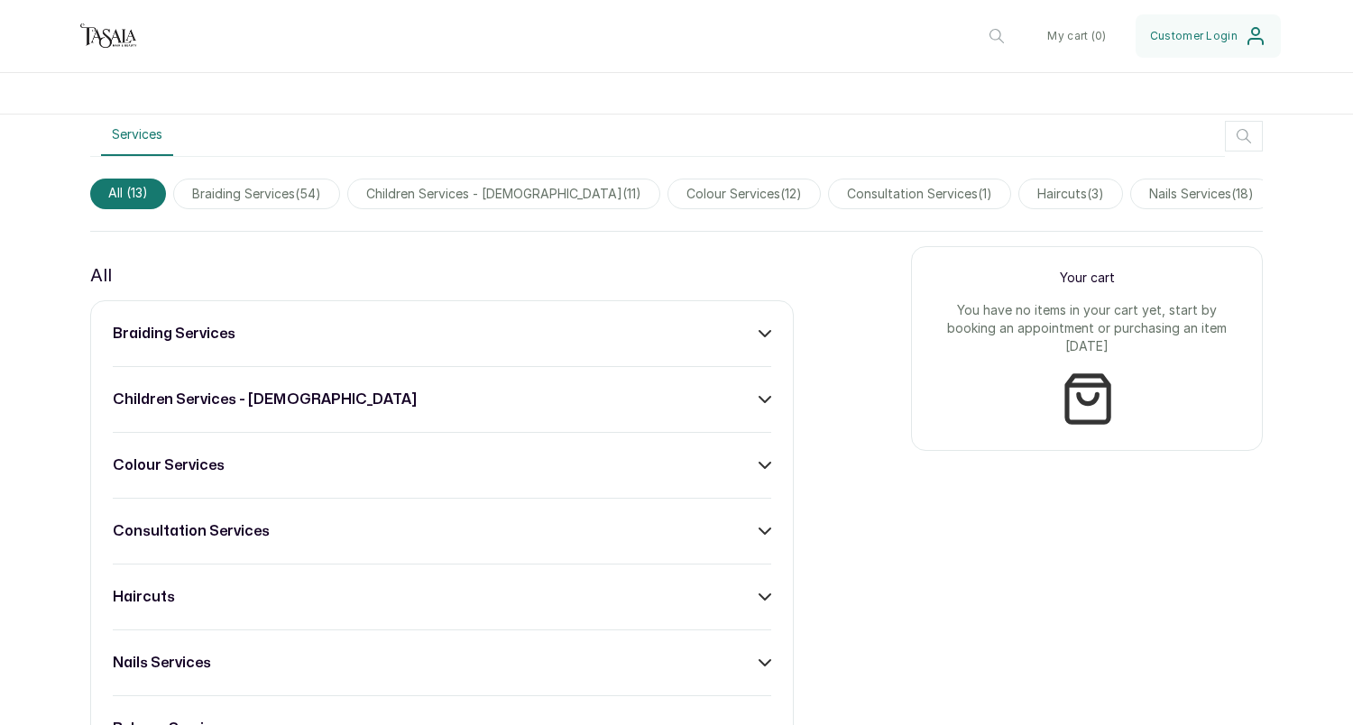
click at [224, 339] on h3 "braiding services" at bounding box center [174, 334] width 123 height 22
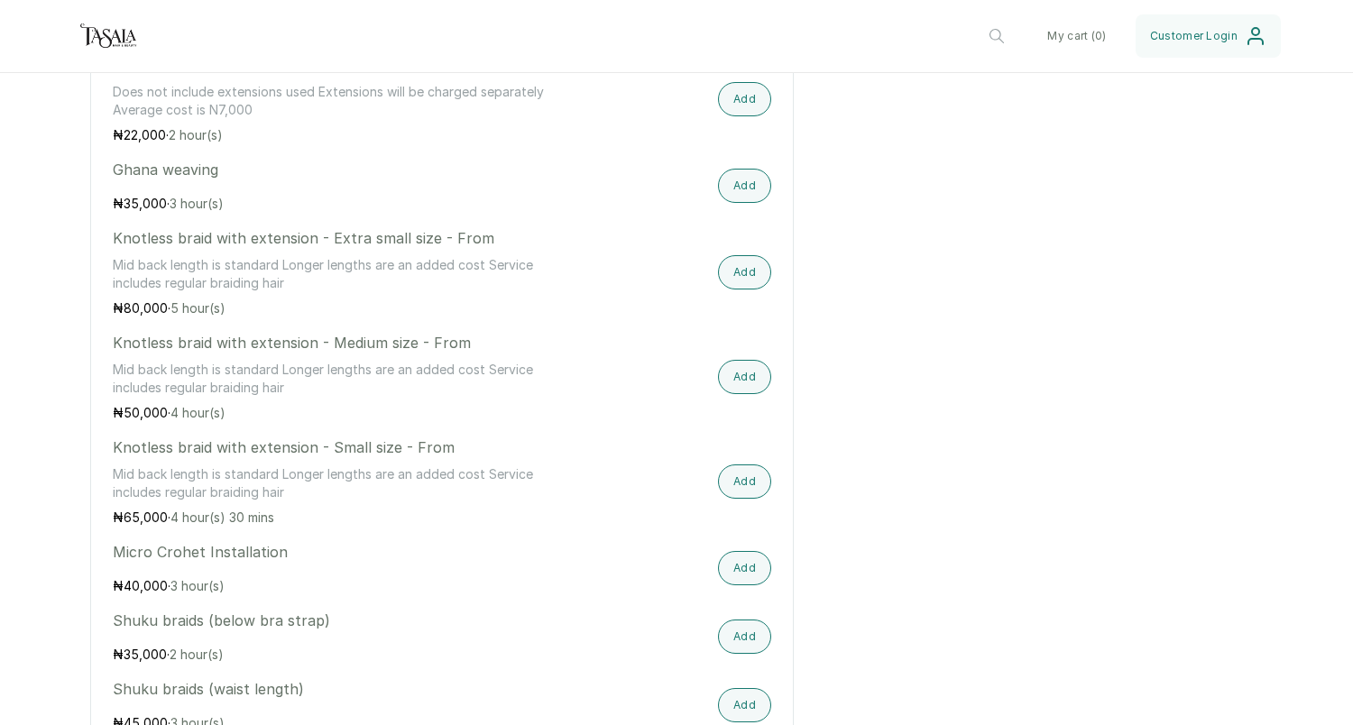
scroll to position [5400, 0]
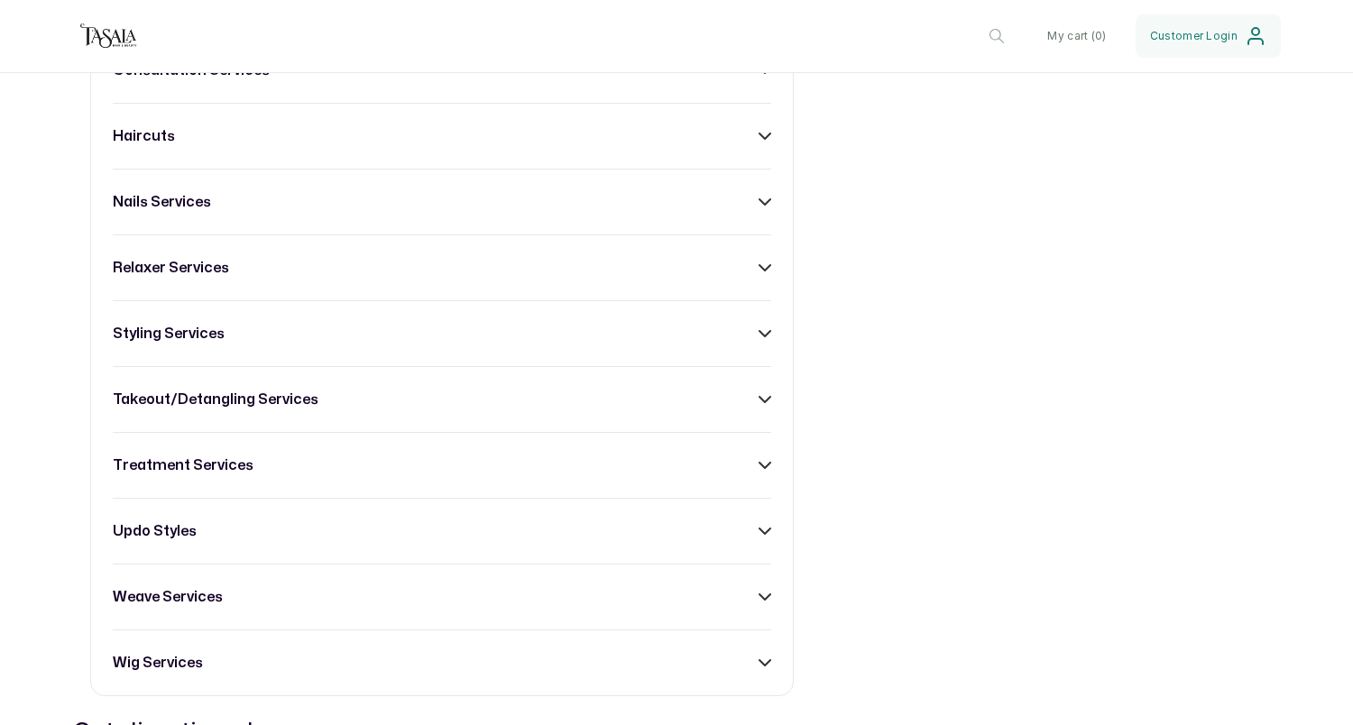
click at [267, 399] on h3 "takeout/detangling services" at bounding box center [216, 400] width 206 height 22
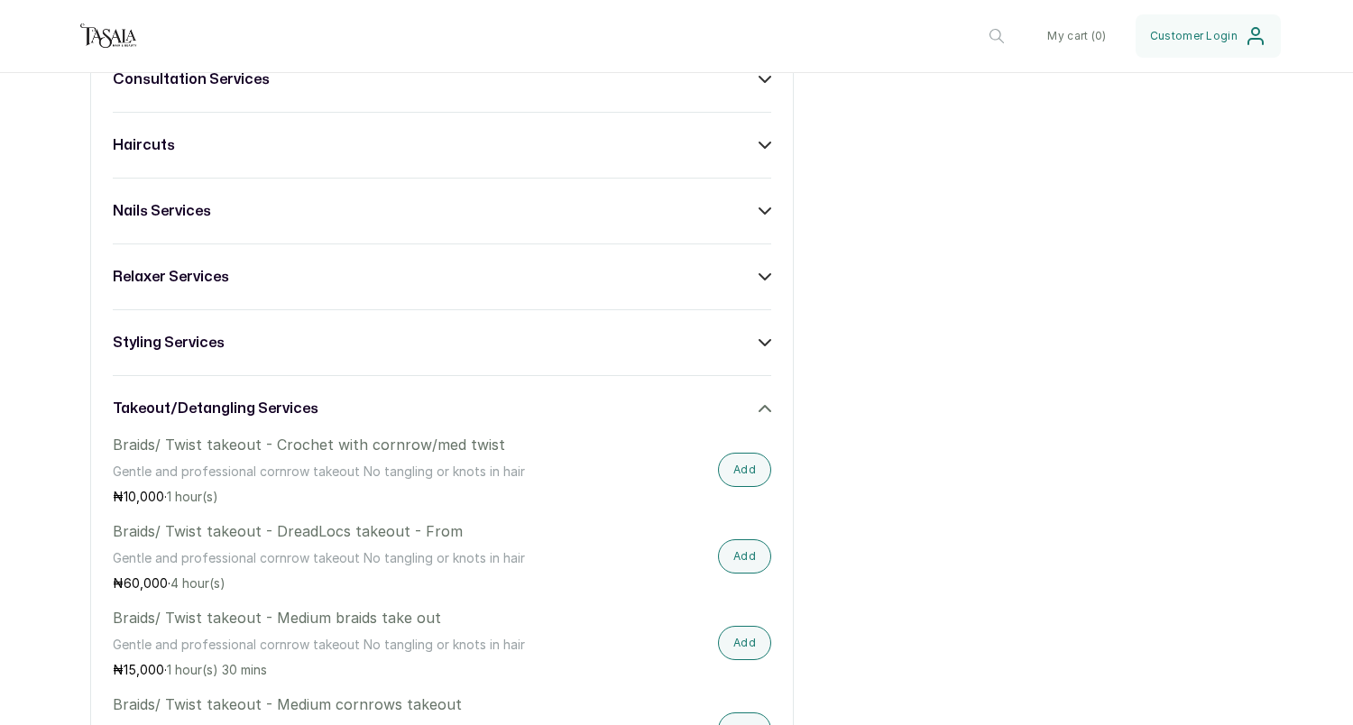
scroll to position [5338, 0]
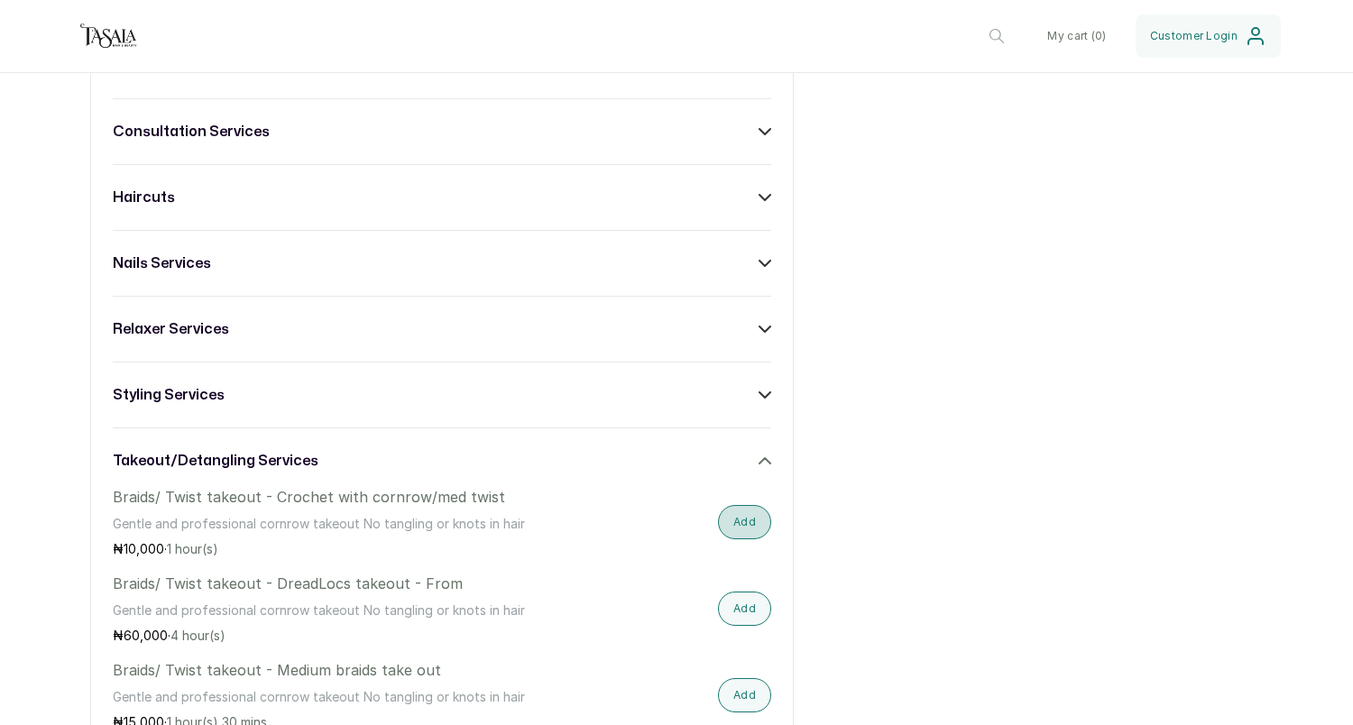
click at [750, 521] on button "Add" at bounding box center [744, 522] width 53 height 34
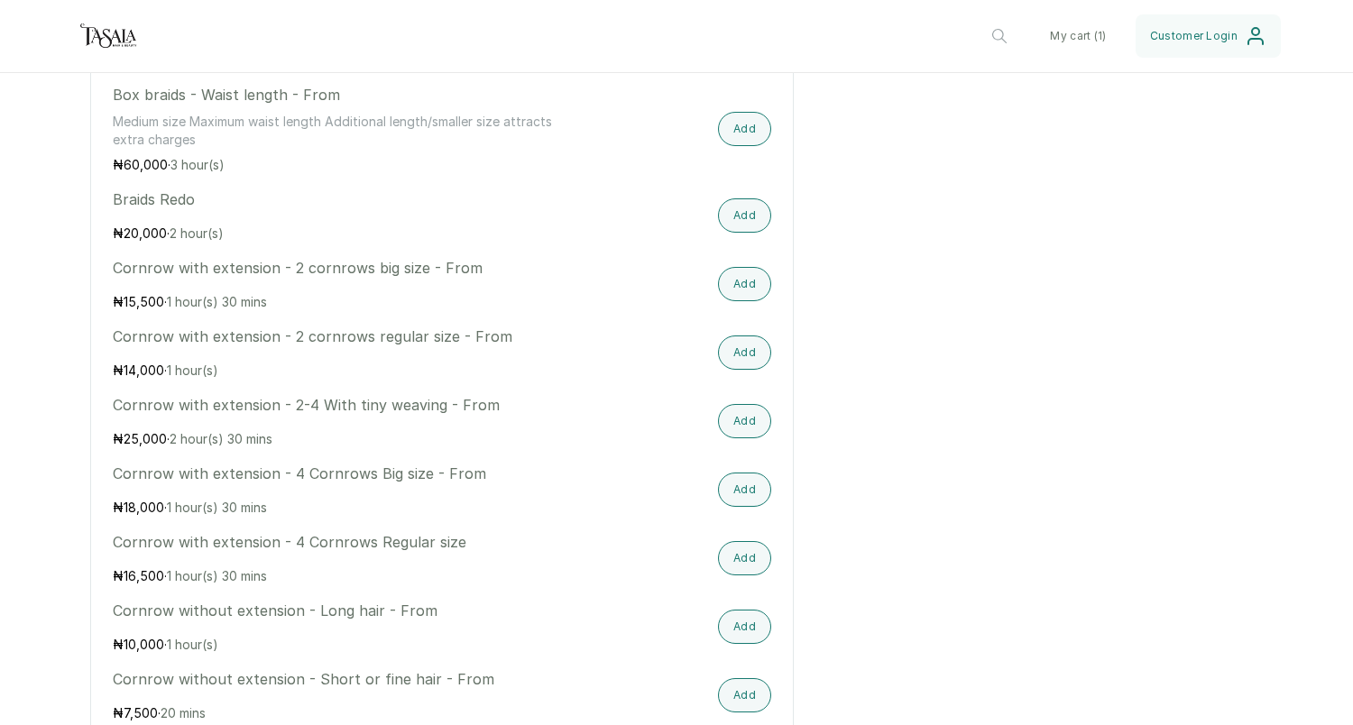
scroll to position [1501, 0]
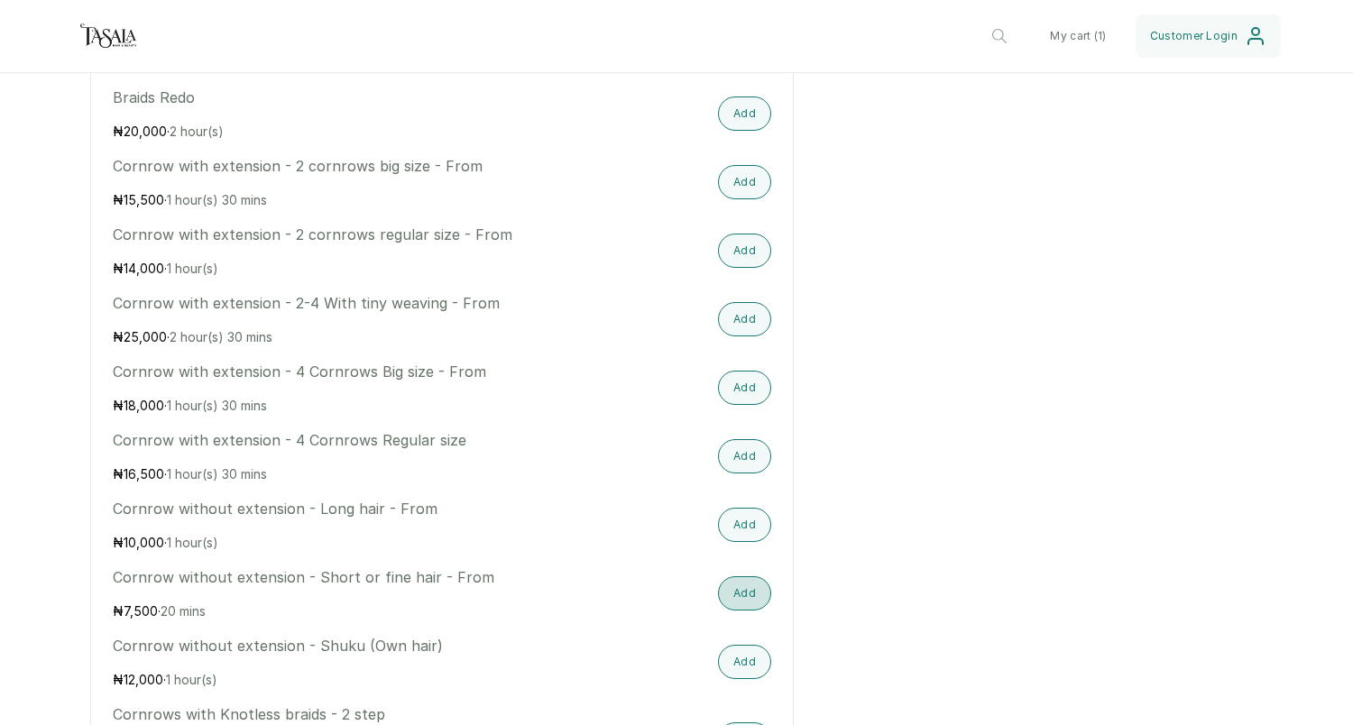
click at [737, 592] on button "Add" at bounding box center [744, 593] width 53 height 34
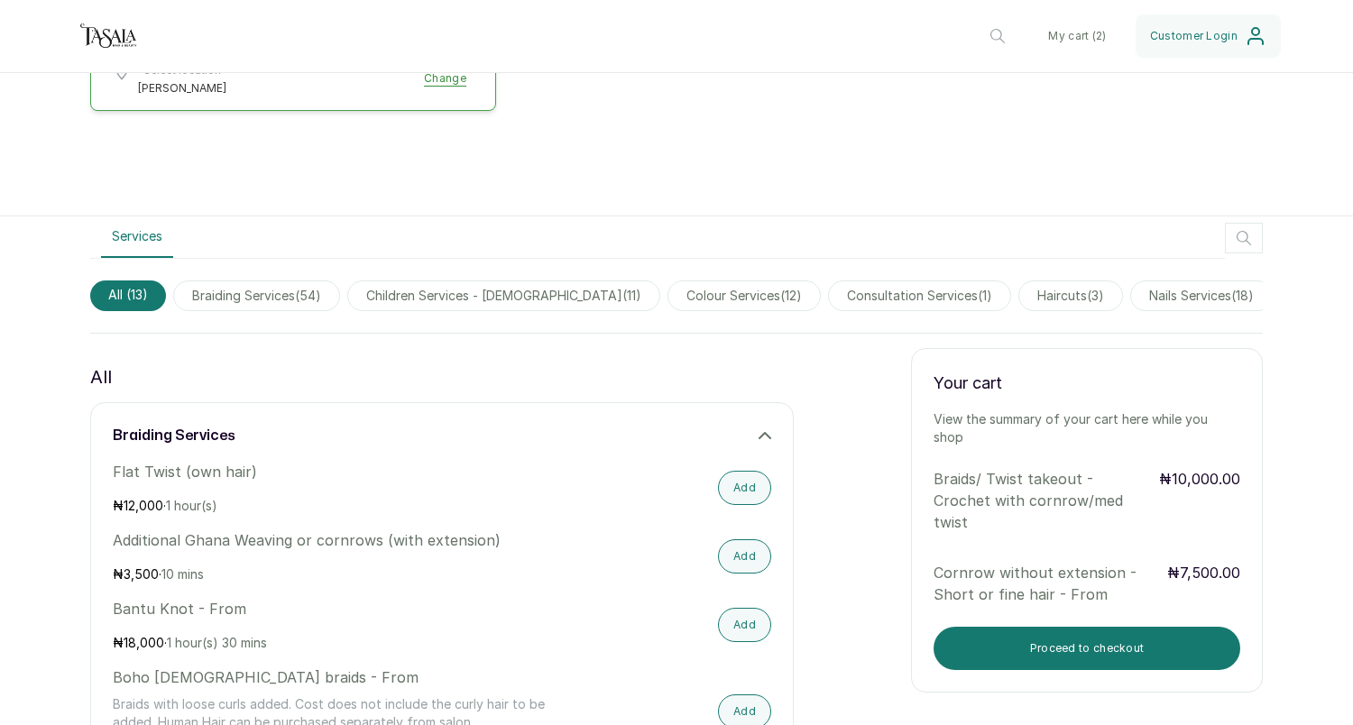
scroll to position [646, 0]
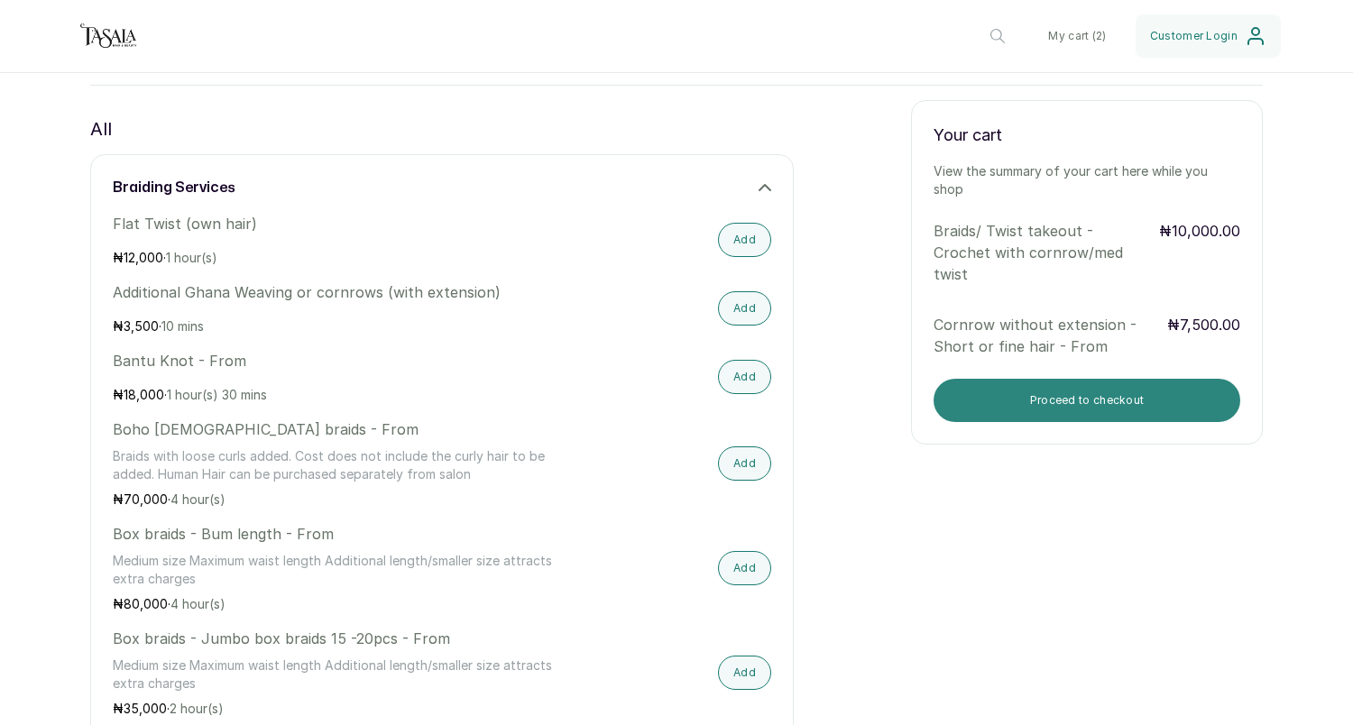
click at [1026, 380] on button "Proceed to checkout" at bounding box center [1087, 400] width 307 height 43
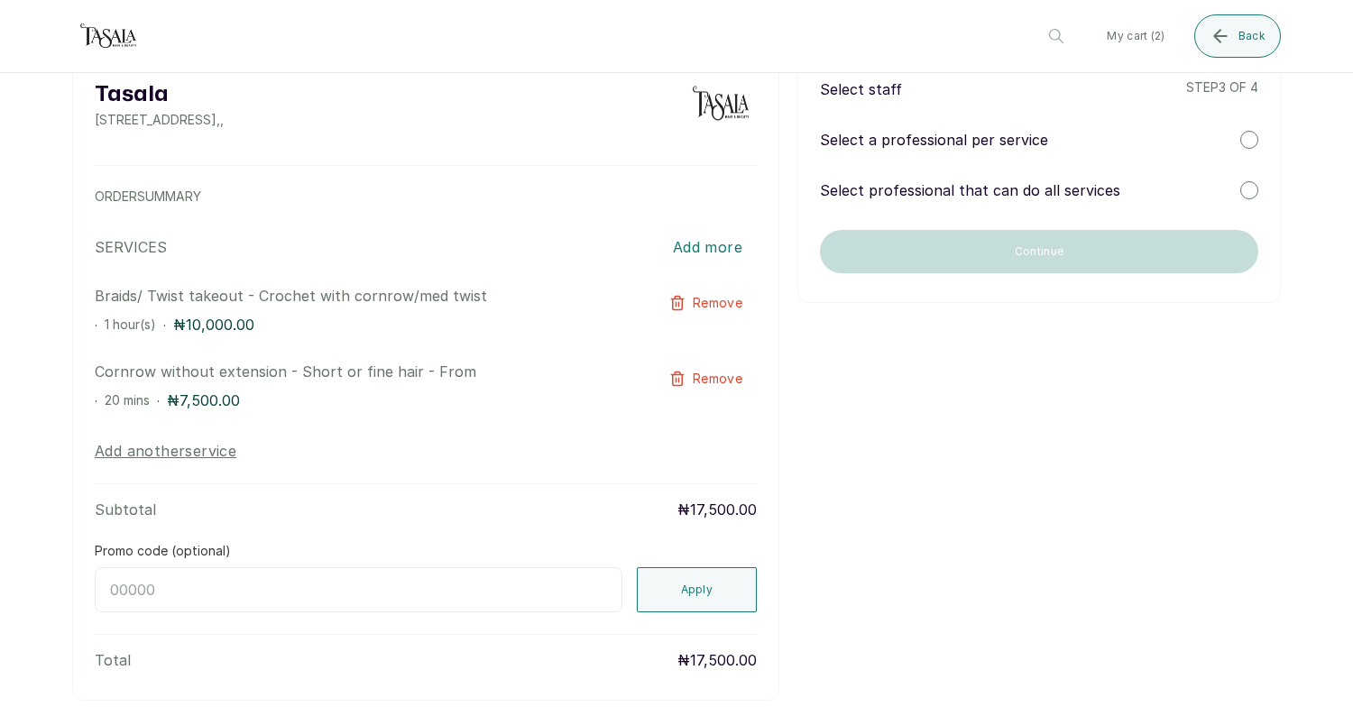
scroll to position [0, 0]
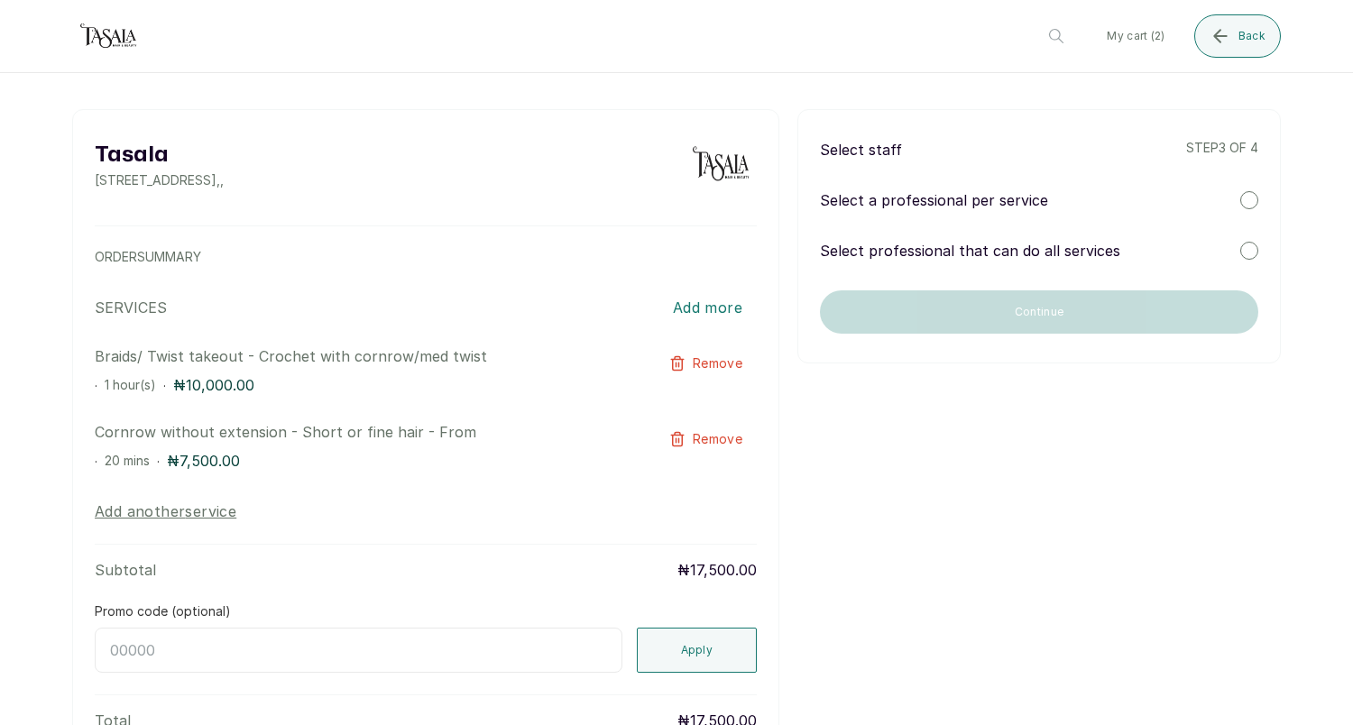
click at [1000, 253] on p "Select professional that can do all services" at bounding box center [970, 251] width 300 height 22
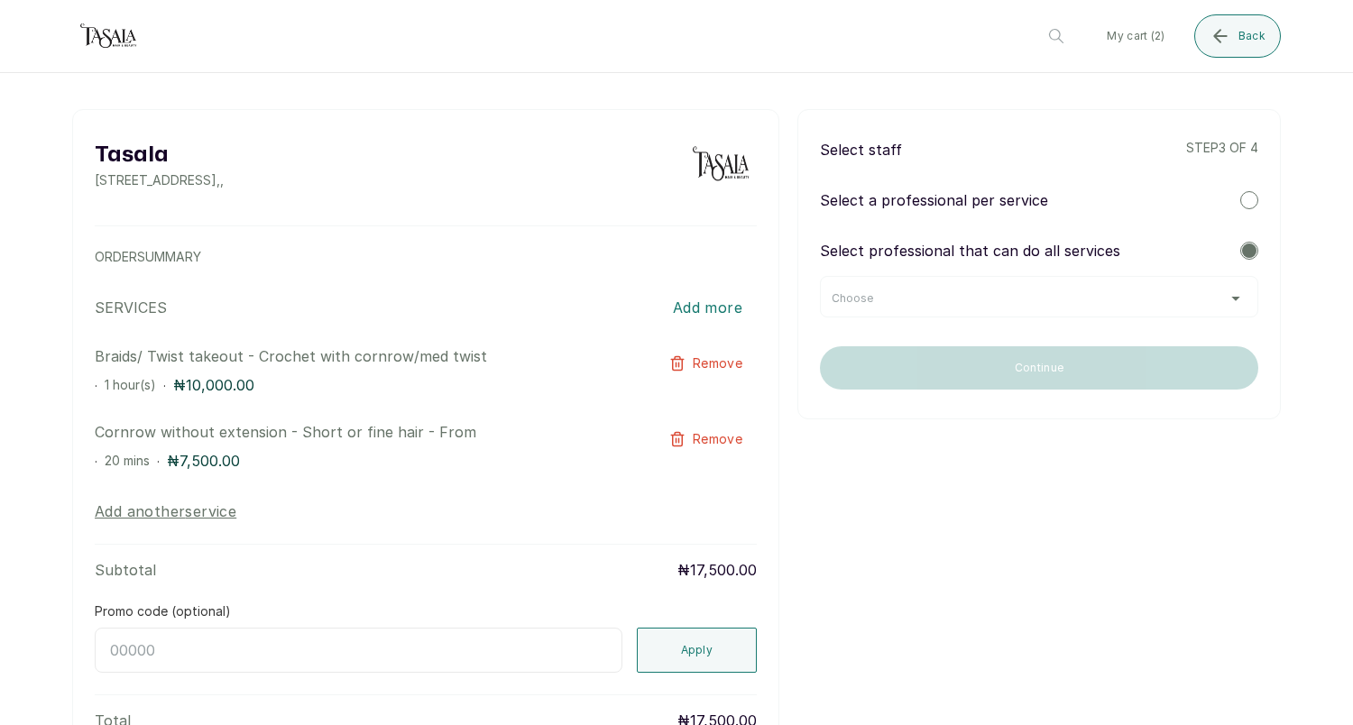
click at [1000, 253] on p "Select professional that can do all services" at bounding box center [970, 251] width 300 height 22
click at [1242, 198] on div at bounding box center [1249, 200] width 18 height 18
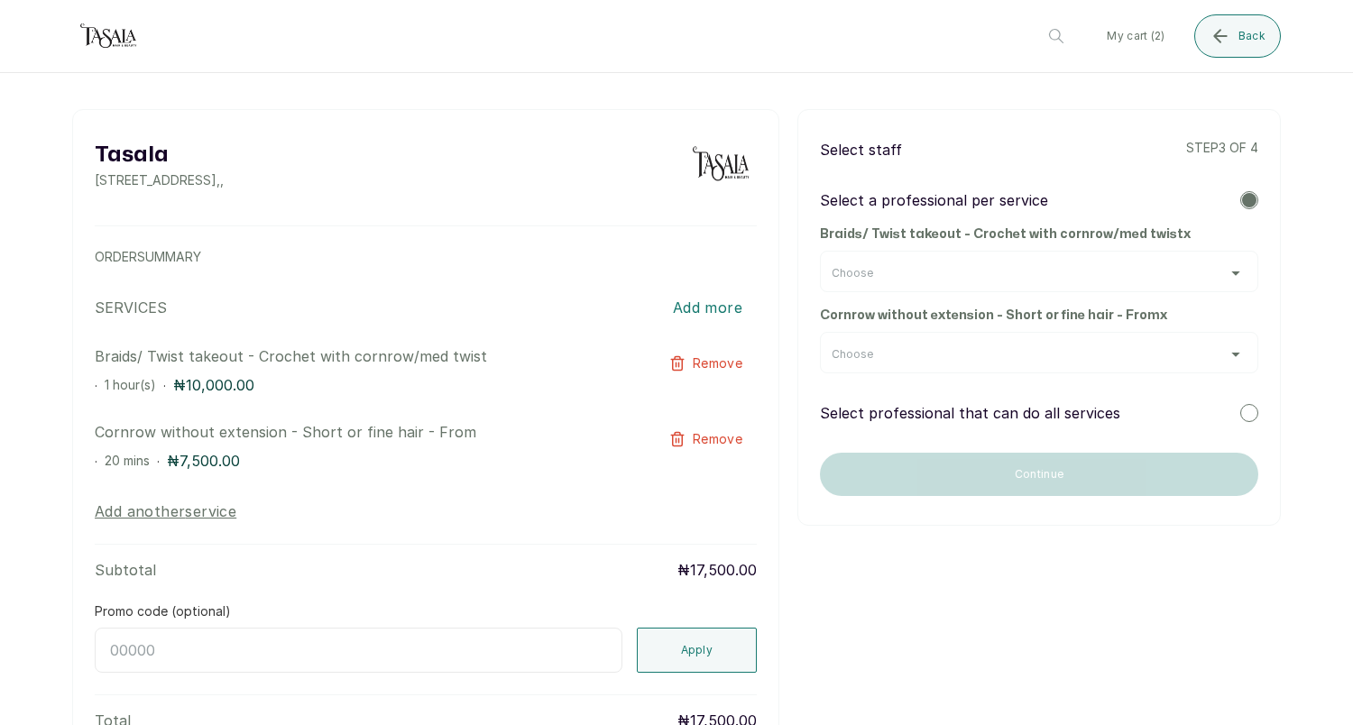
click at [1180, 256] on div "Choose" at bounding box center [1039, 271] width 438 height 41
click at [1151, 274] on div "Choose" at bounding box center [1039, 273] width 415 height 14
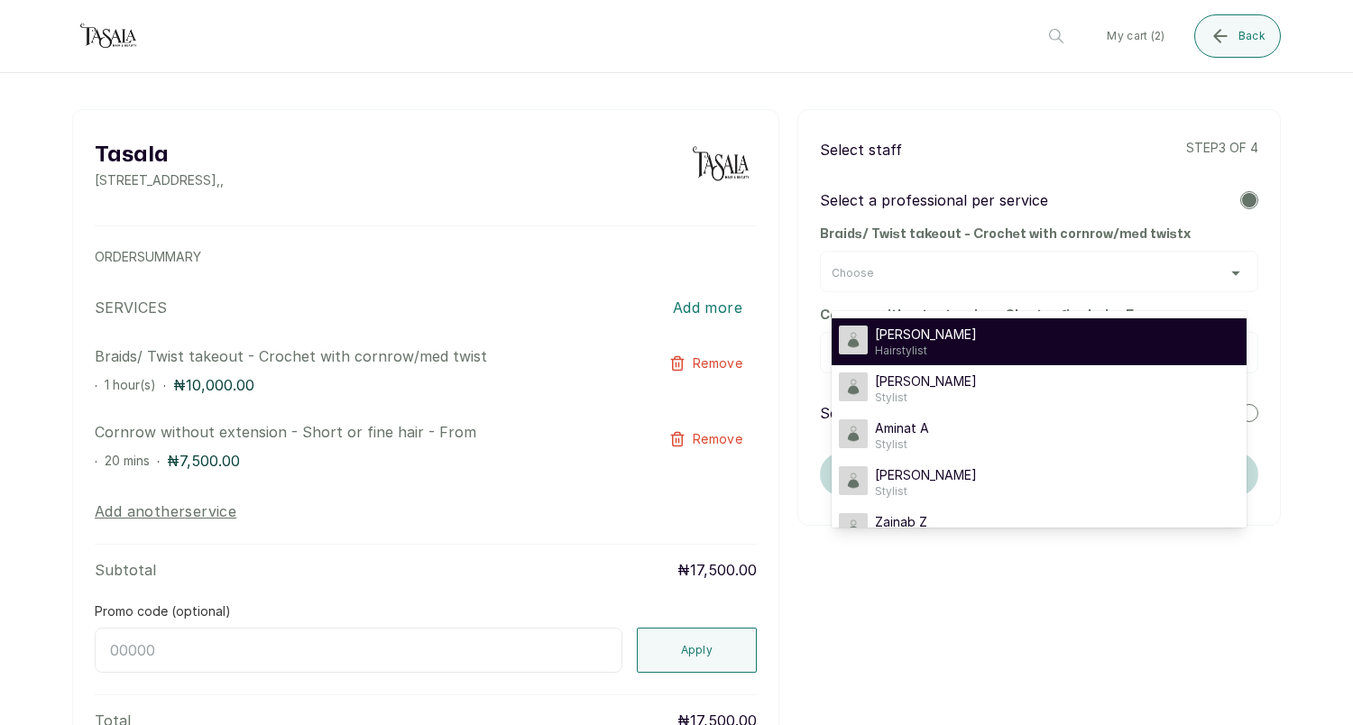
click at [1024, 345] on div "[PERSON_NAME] A Hairstylist" at bounding box center [1039, 342] width 401 height 32
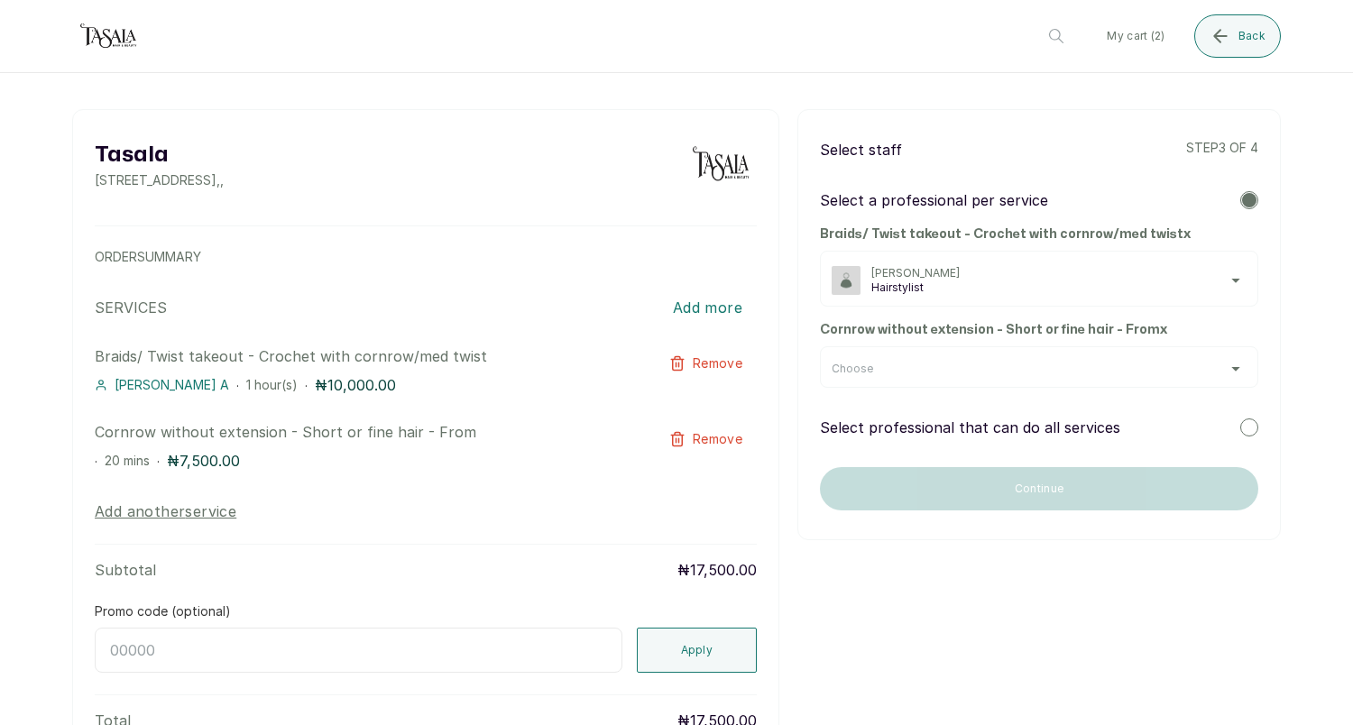
click at [1002, 373] on div "Choose" at bounding box center [1039, 369] width 415 height 14
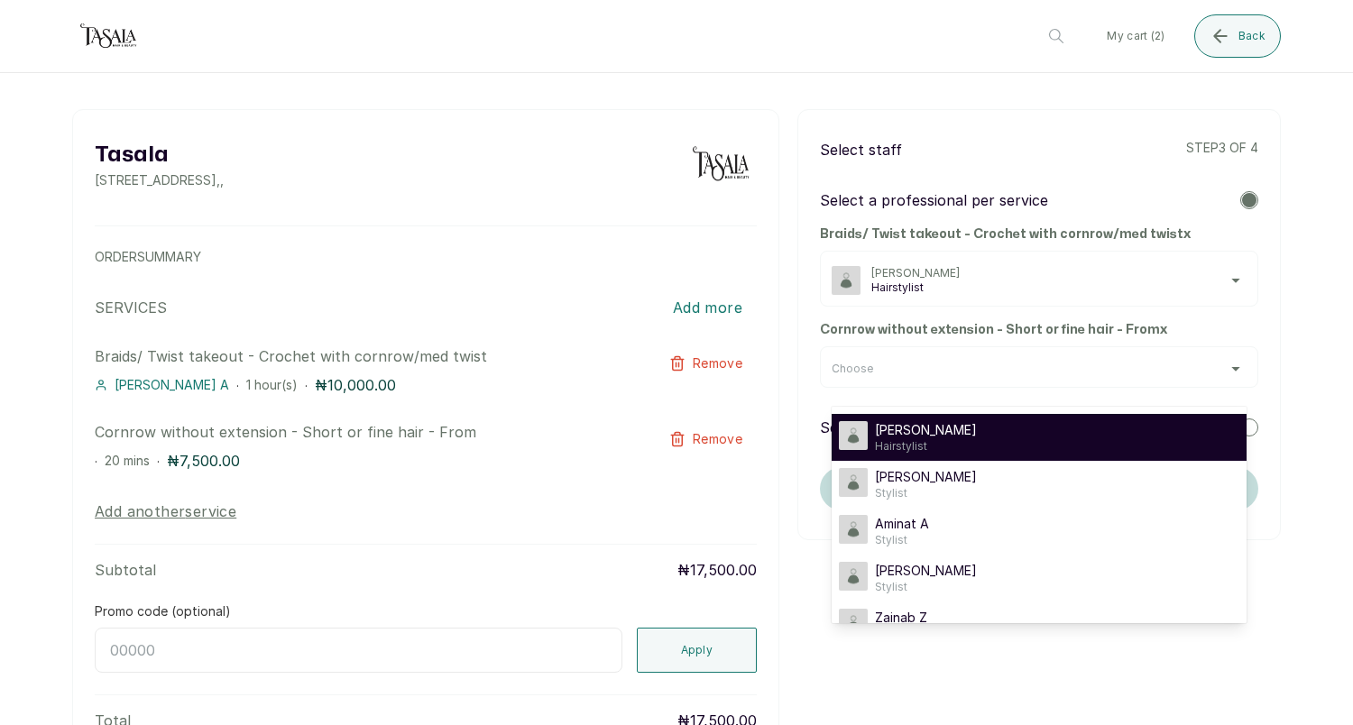
click at [953, 438] on div "[PERSON_NAME] A Hairstylist" at bounding box center [1039, 437] width 401 height 32
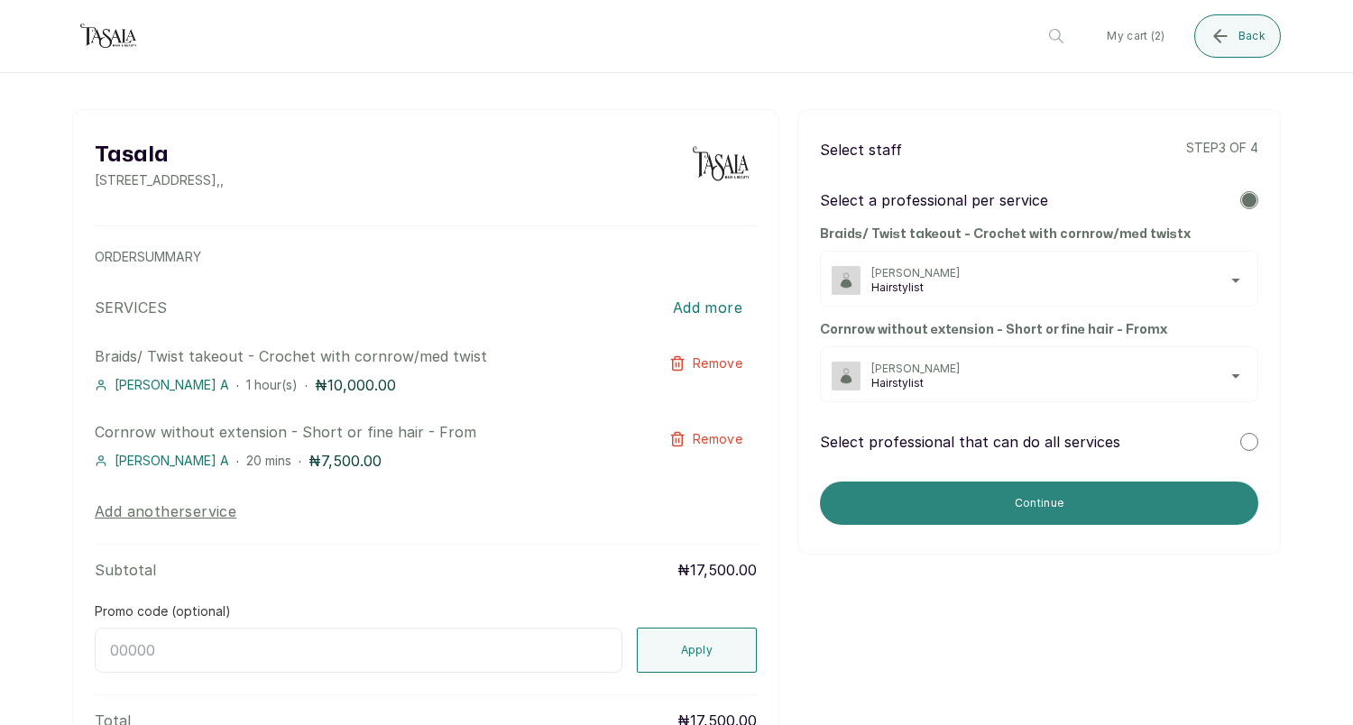
scroll to position [126, 0]
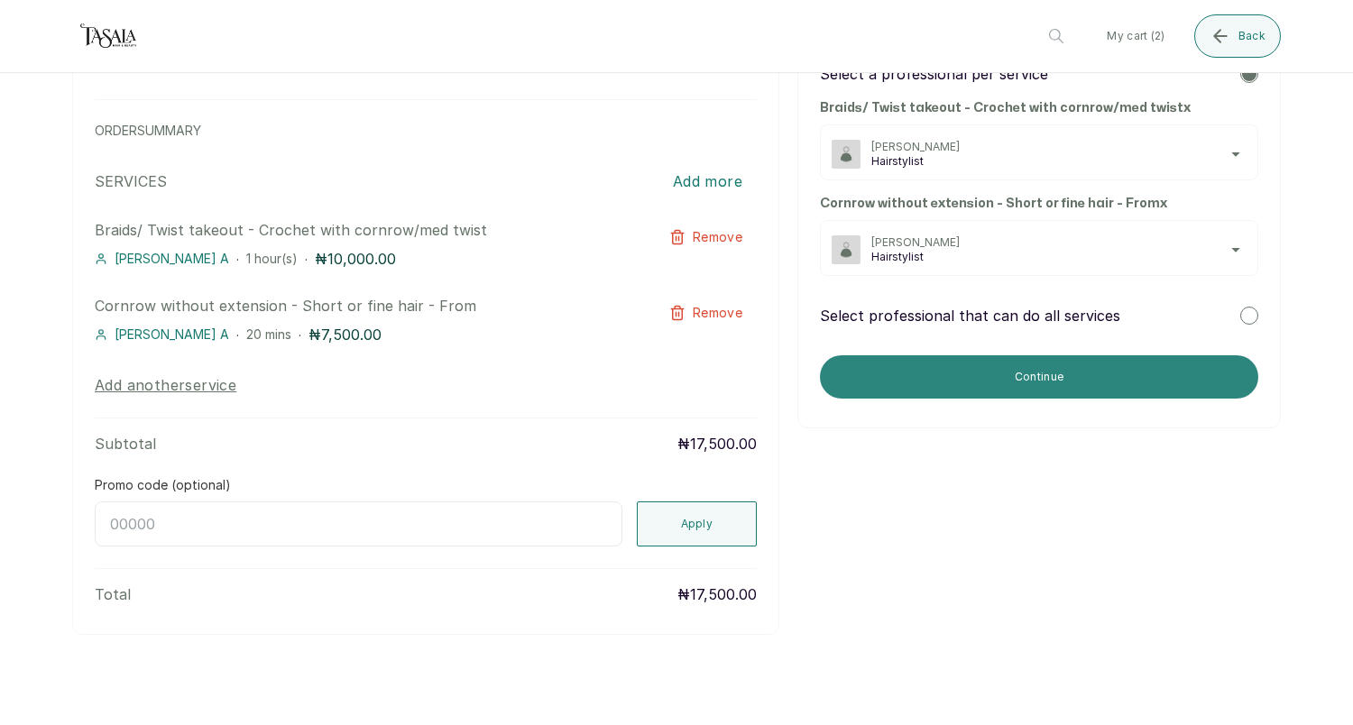
click at [1033, 360] on button "Continue" at bounding box center [1039, 376] width 438 height 43
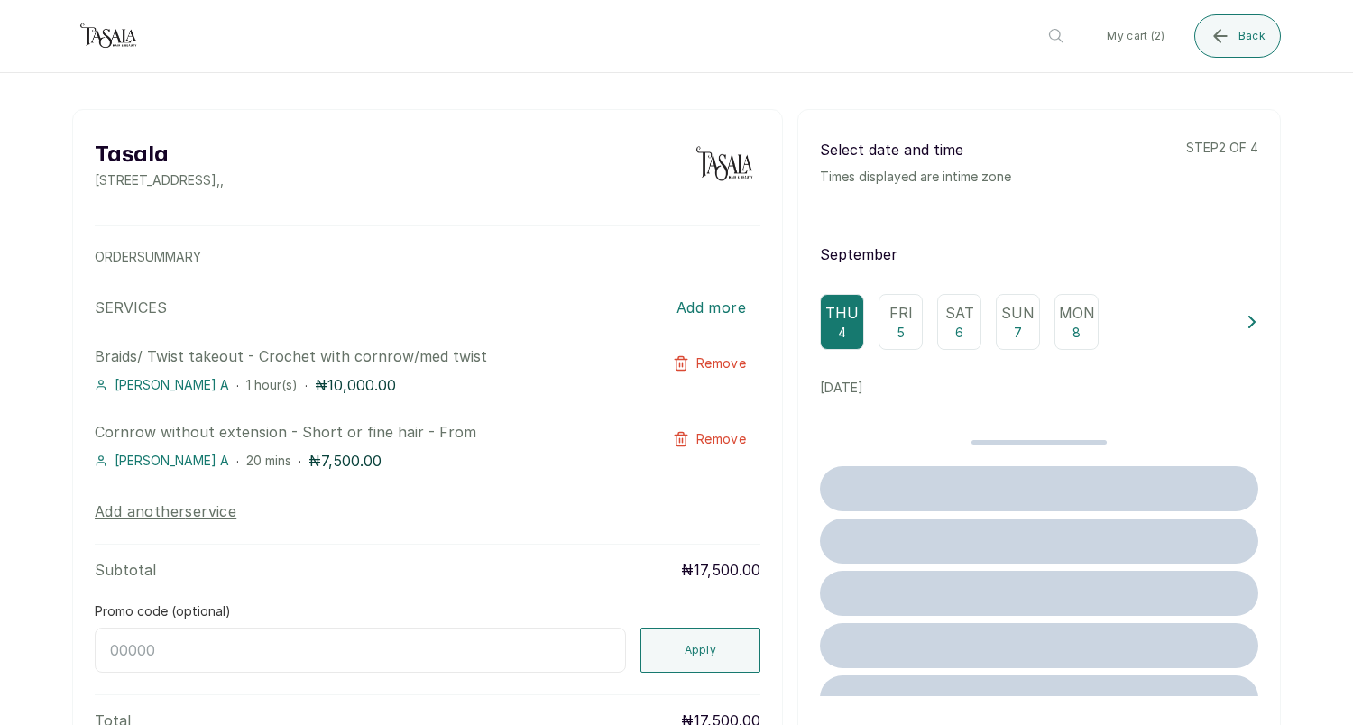
scroll to position [0, 0]
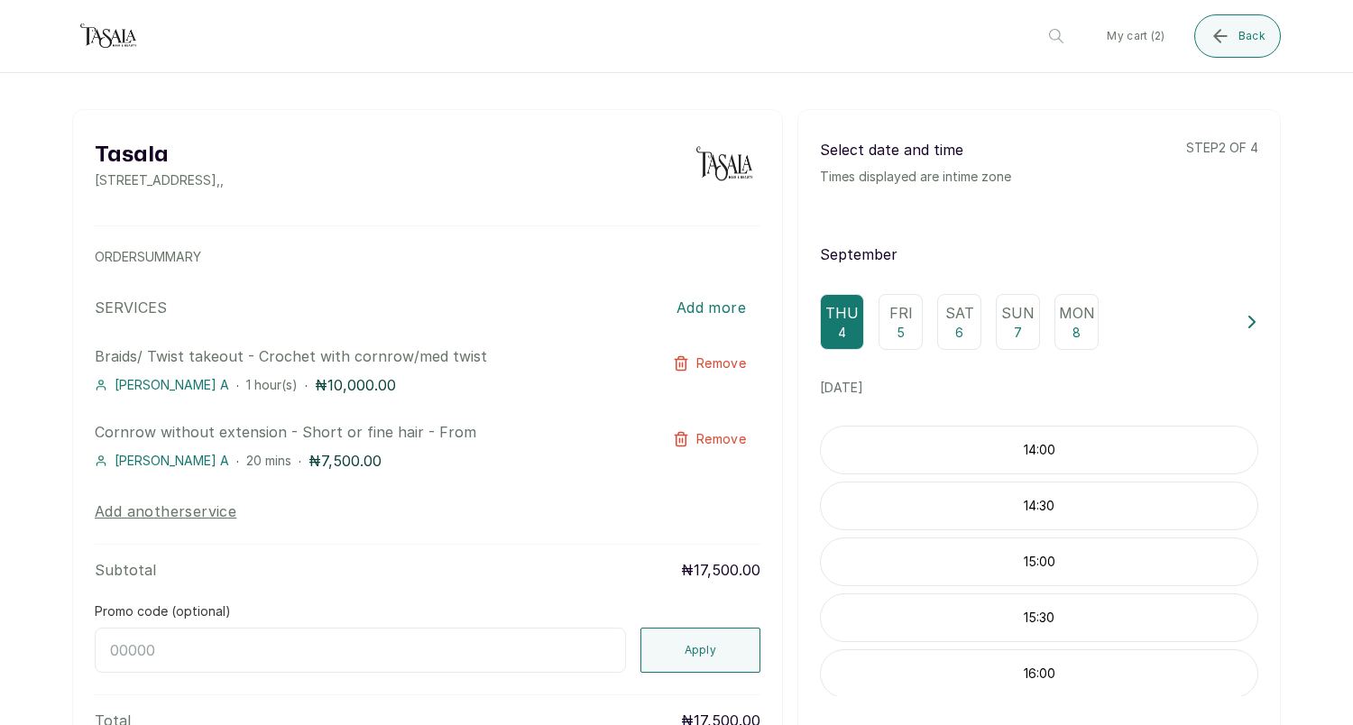
click at [1033, 561] on p "15:00" at bounding box center [1039, 562] width 437 height 18
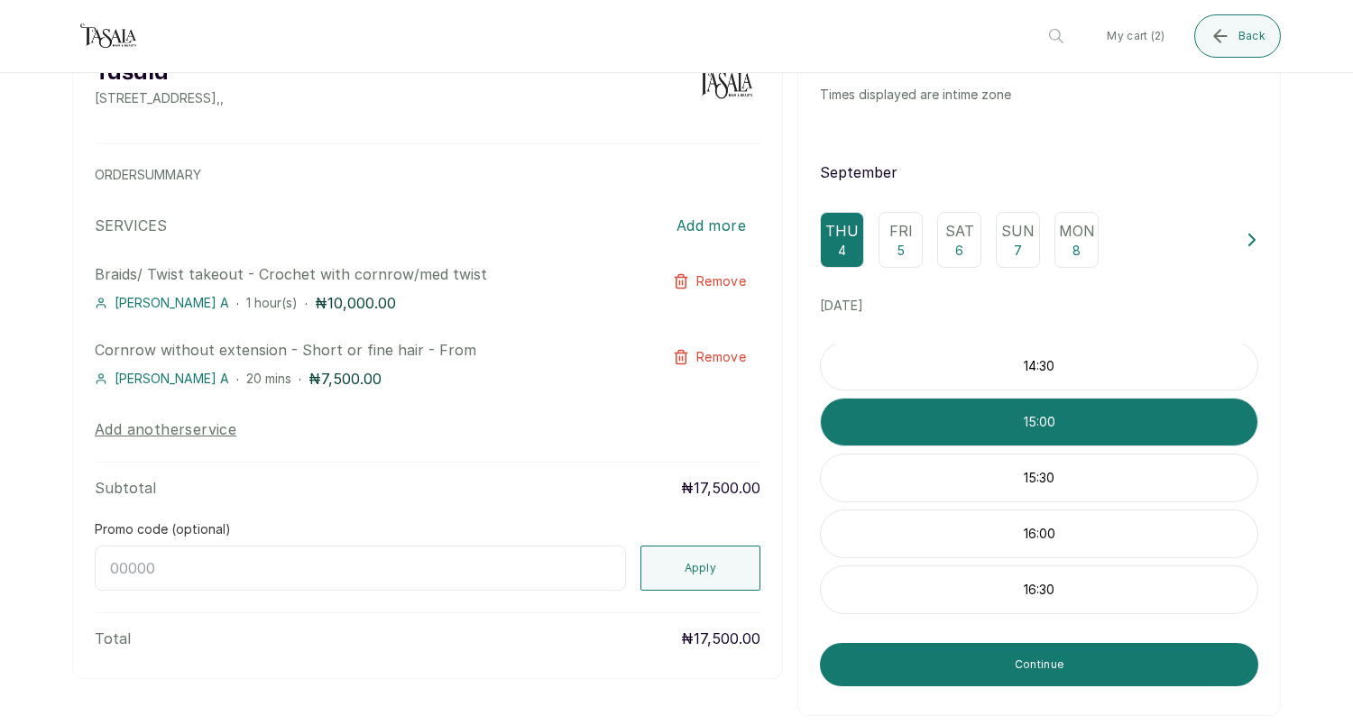
scroll to position [118, 0]
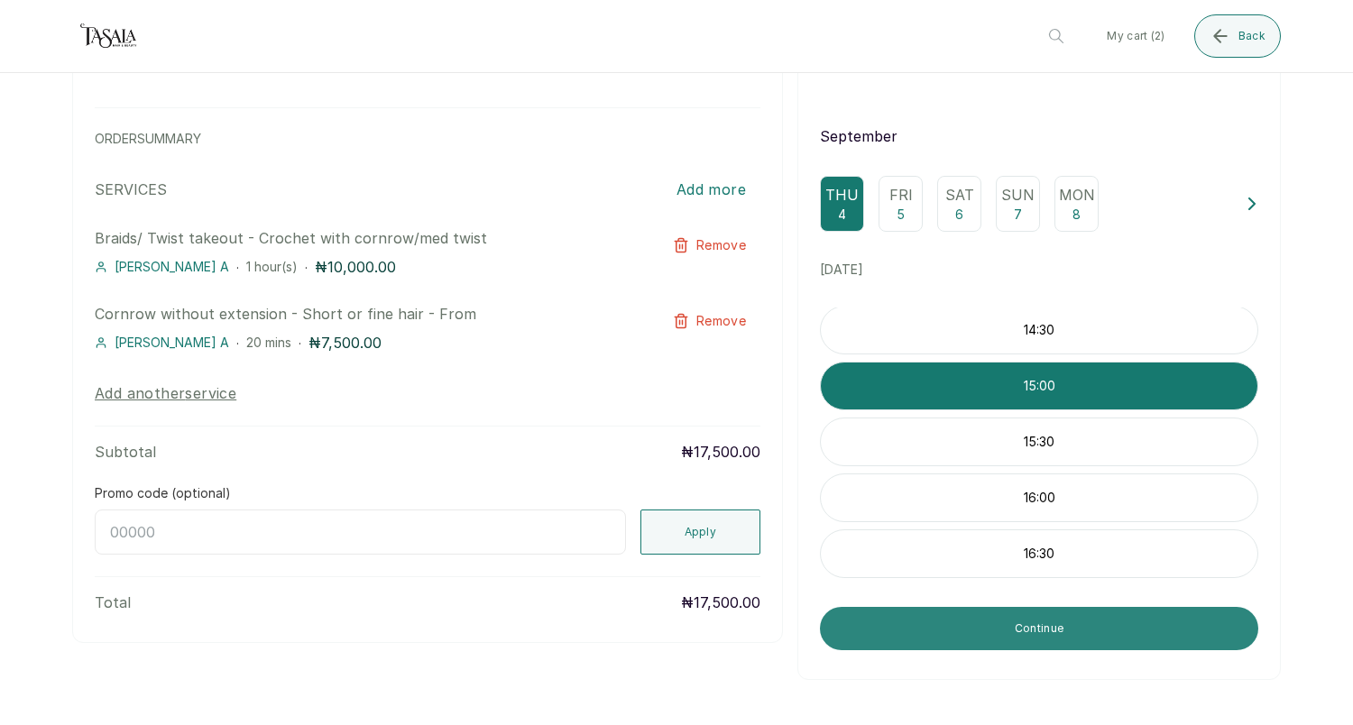
click at [1055, 641] on button "Continue" at bounding box center [1039, 628] width 438 height 43
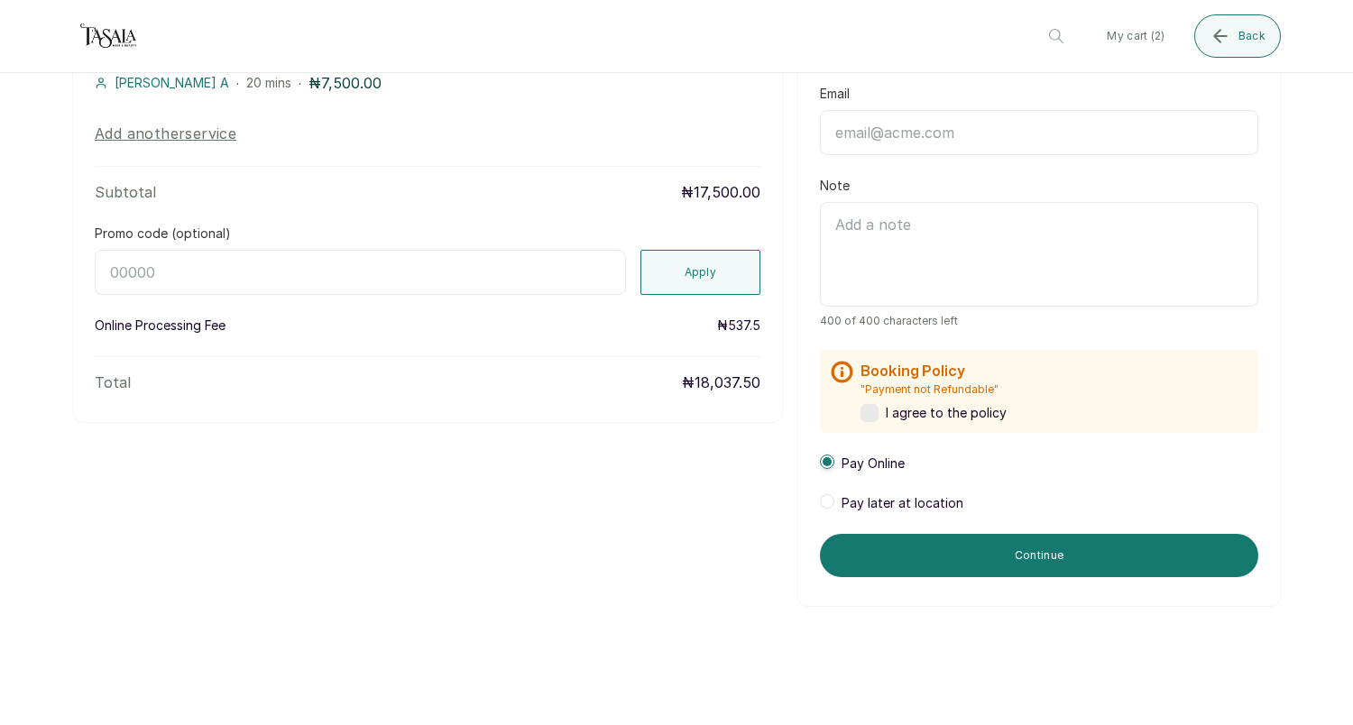
scroll to position [413, 0]
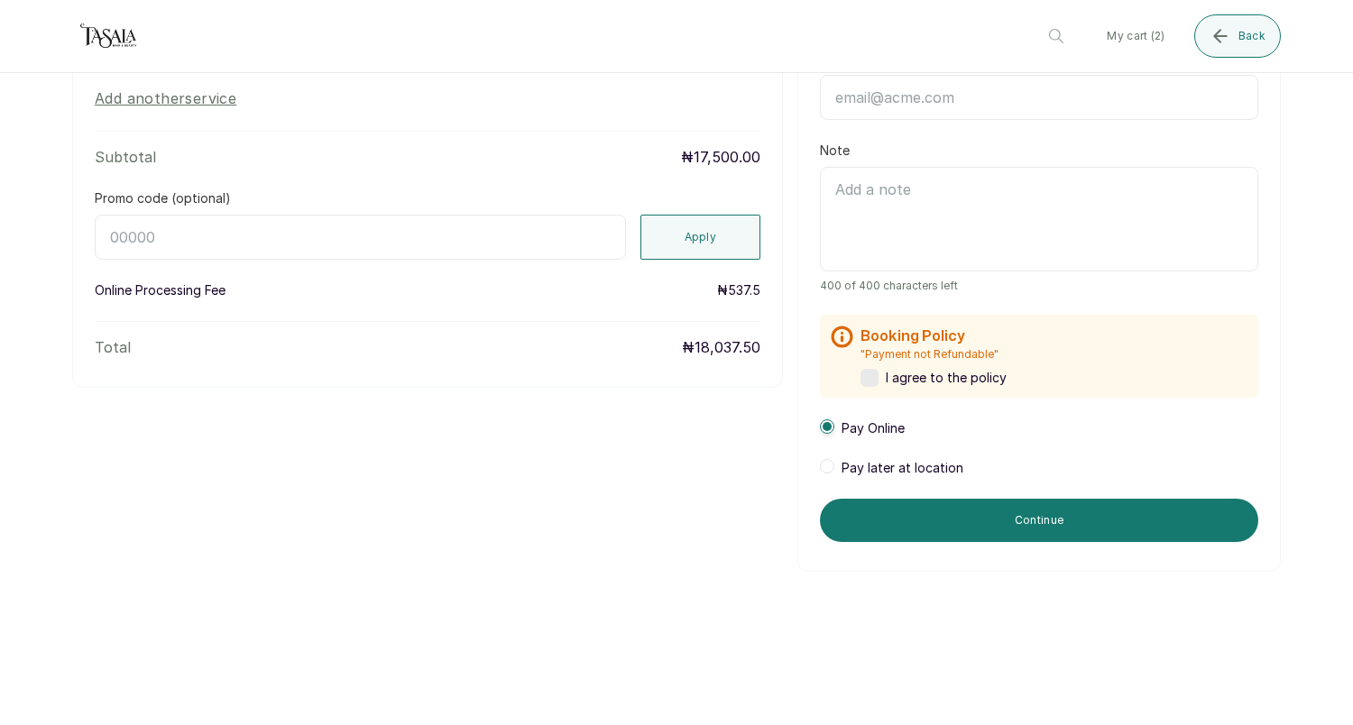
click at [899, 468] on span "Pay later at location" at bounding box center [903, 468] width 122 height 18
click at [958, 383] on span "I agree to the policy" at bounding box center [946, 378] width 121 height 18
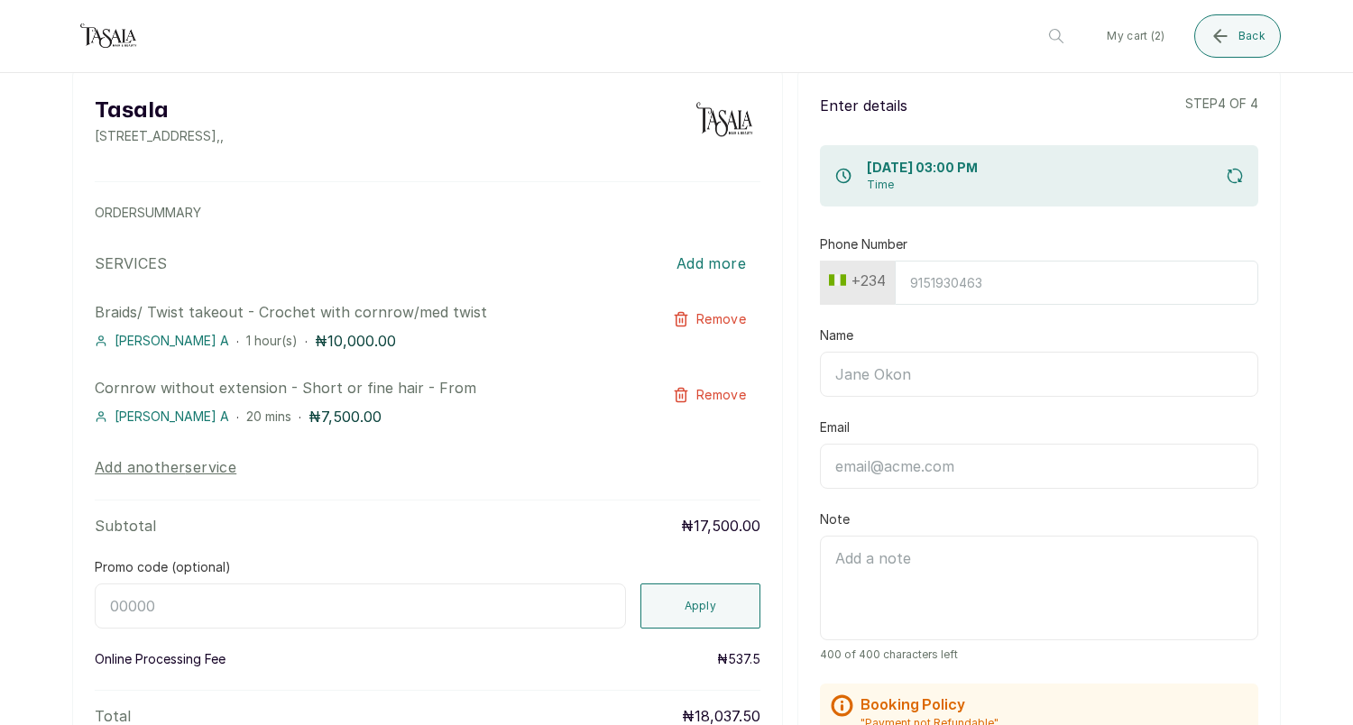
scroll to position [0, 0]
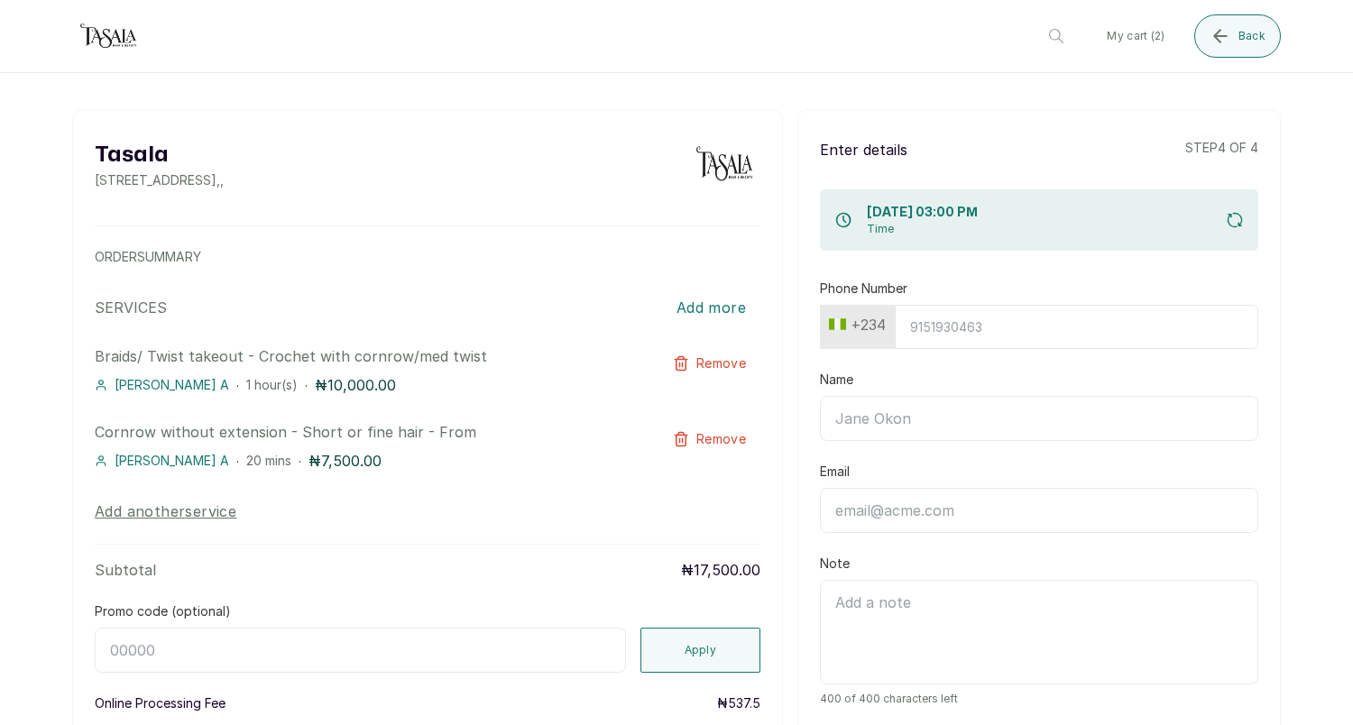
click at [964, 310] on input "Phone Number" at bounding box center [1077, 327] width 364 height 44
type input "8116110956"
click at [916, 428] on input "Name" at bounding box center [1039, 418] width 438 height 45
type input "[PERSON_NAME]"
click at [894, 513] on input "Email" at bounding box center [1039, 510] width 438 height 45
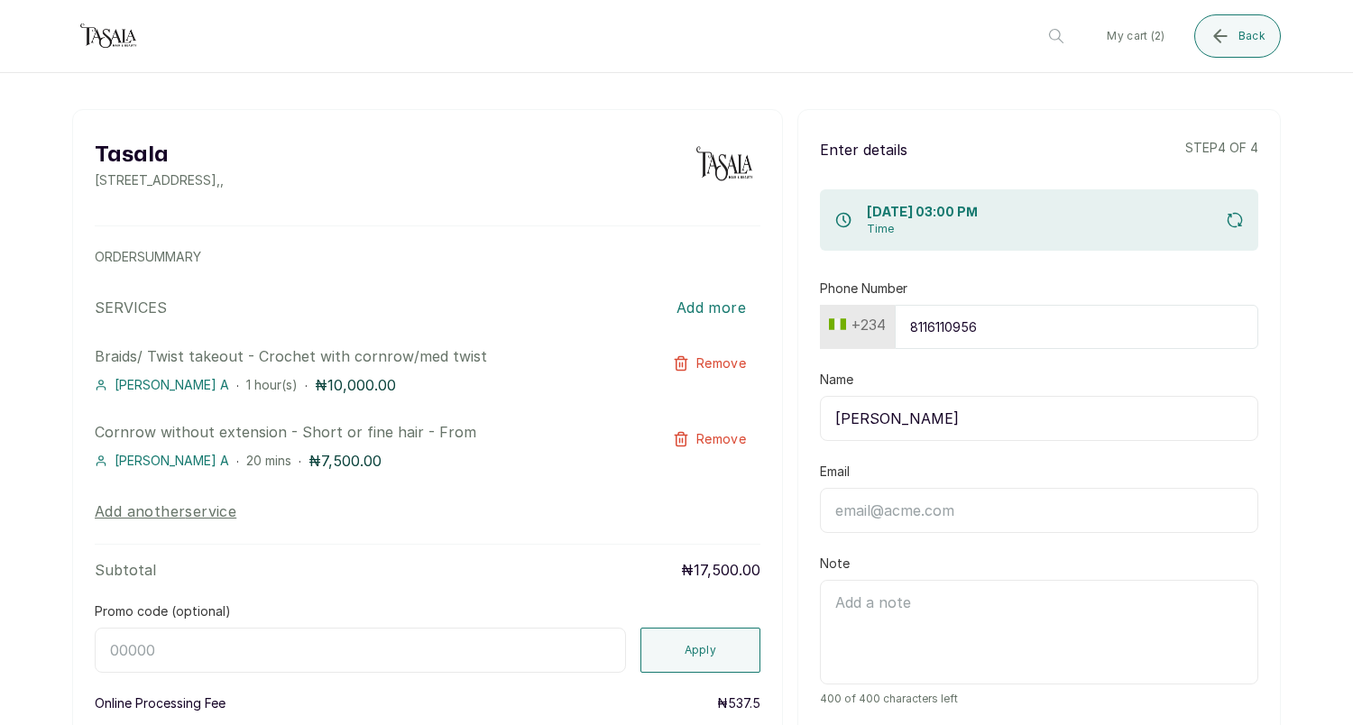
type input "p"
type input "[EMAIL_ADDRESS][DOMAIN_NAME]"
click at [898, 629] on textarea "Note" at bounding box center [1039, 632] width 438 height 105
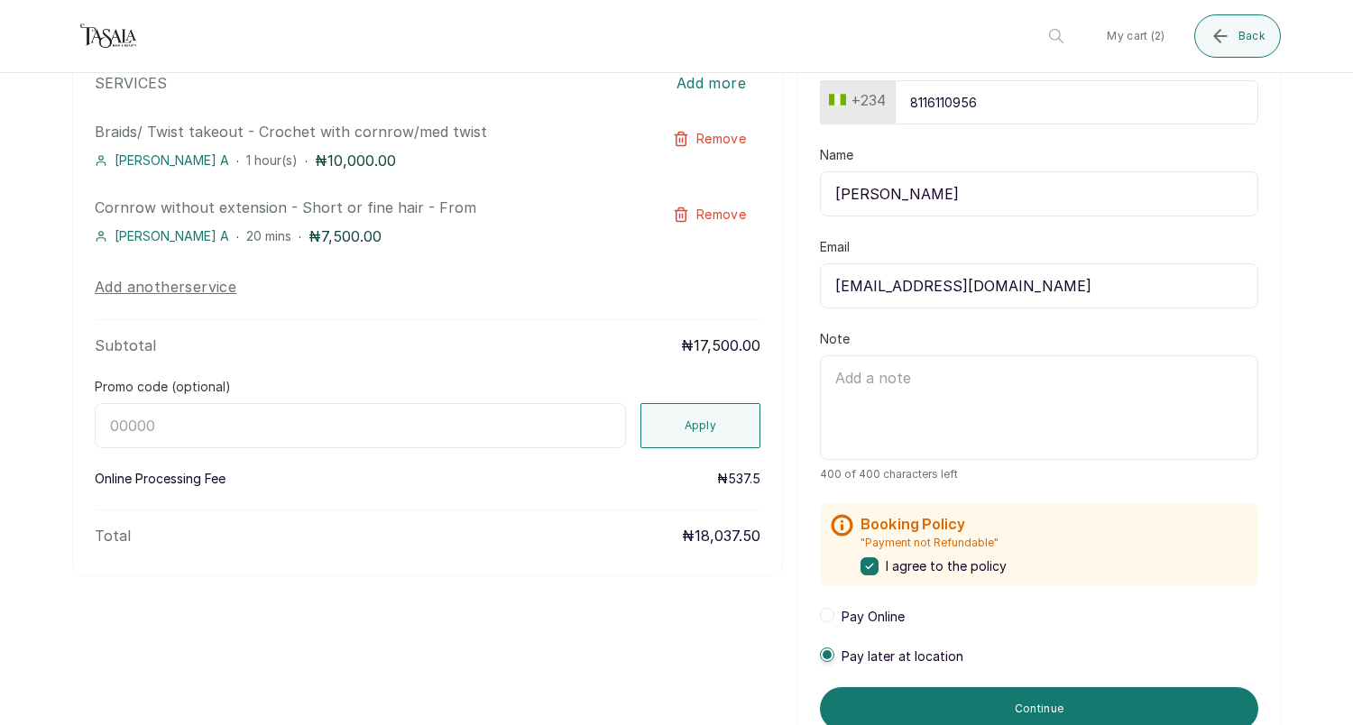
scroll to position [413, 0]
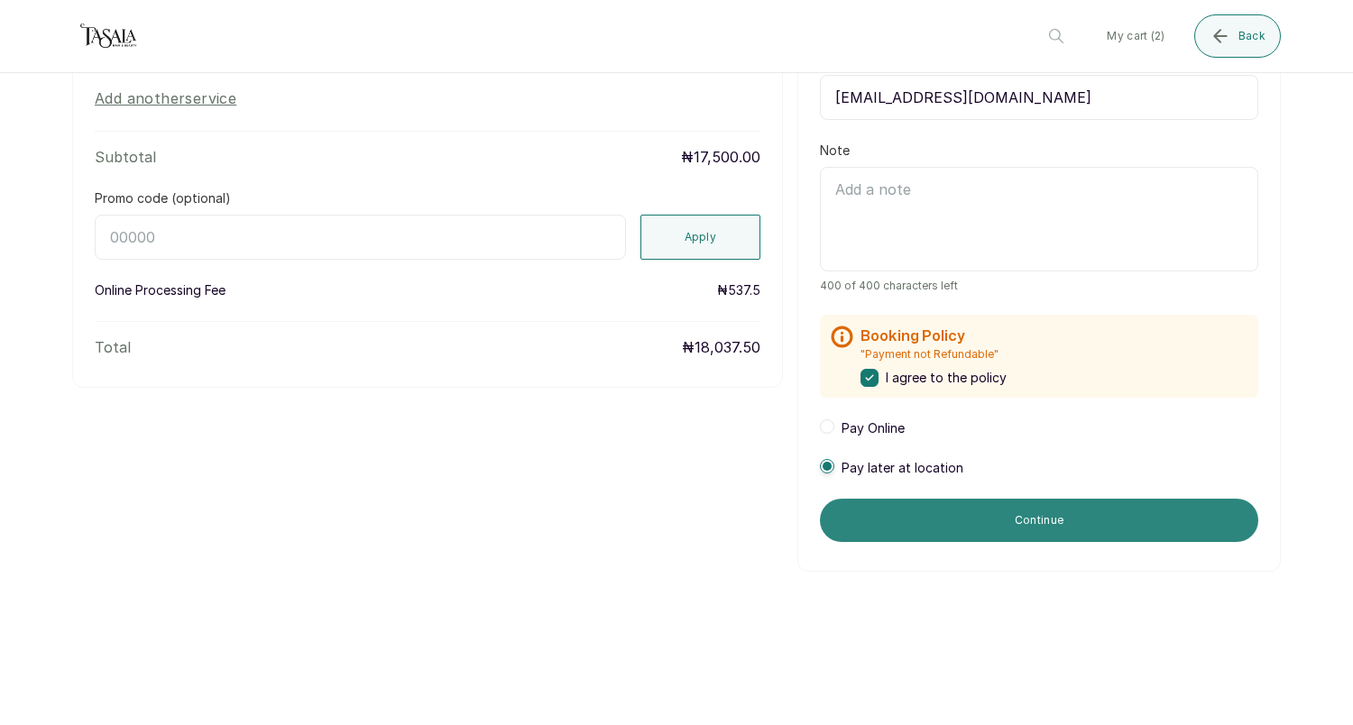
click at [1020, 521] on button "Continue" at bounding box center [1039, 520] width 438 height 43
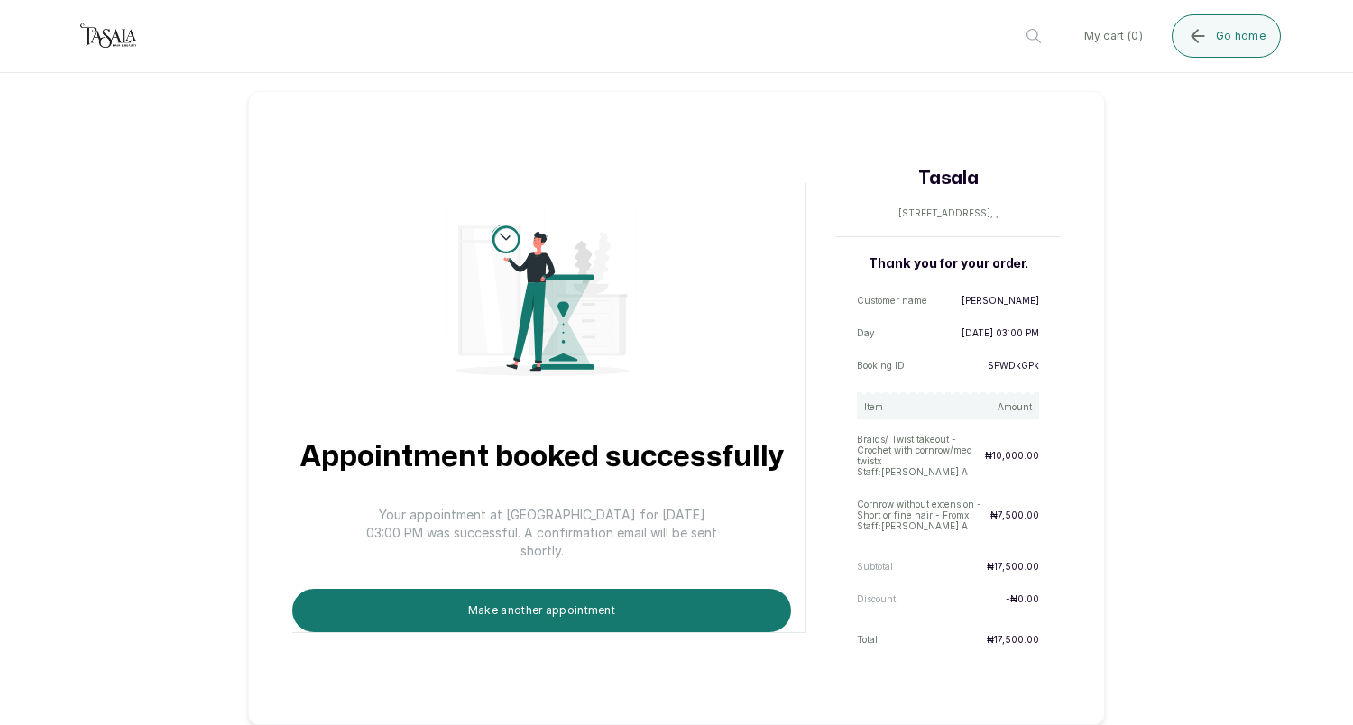
scroll to position [0, 0]
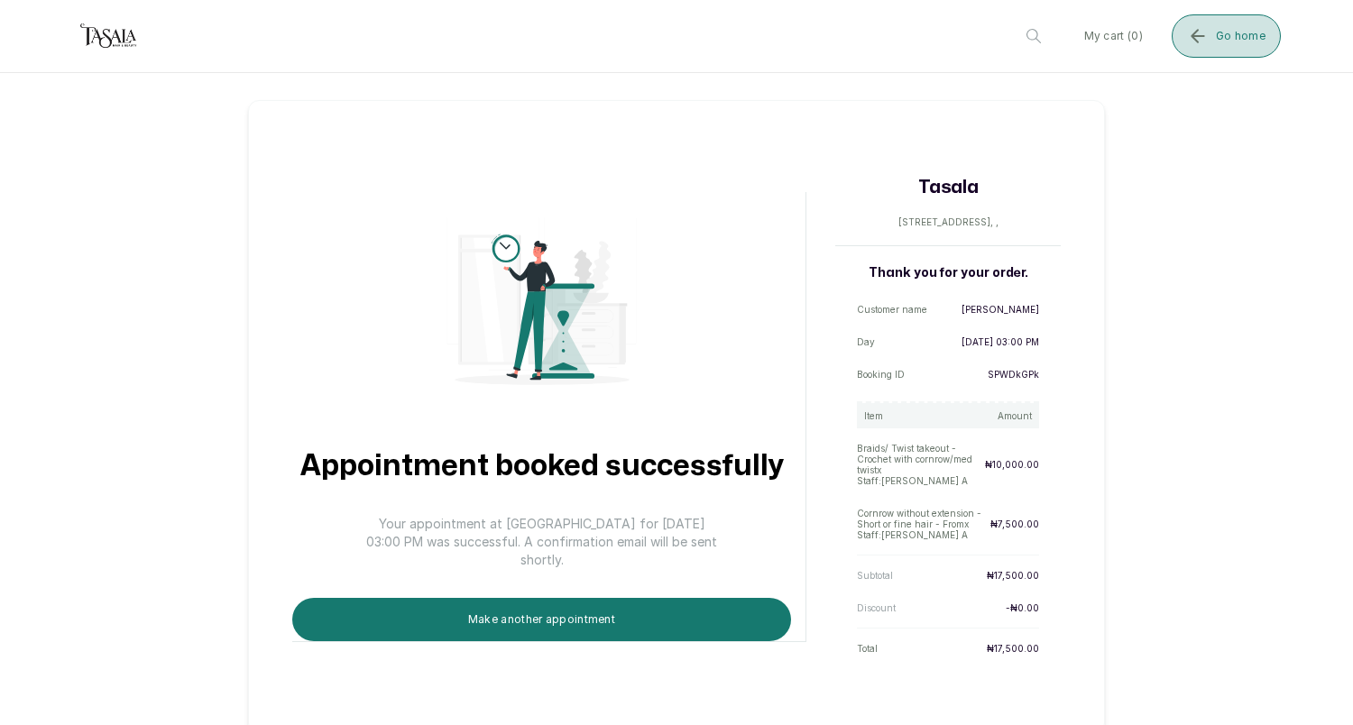
click at [1218, 36] on span "Go home" at bounding box center [1241, 36] width 50 height 14
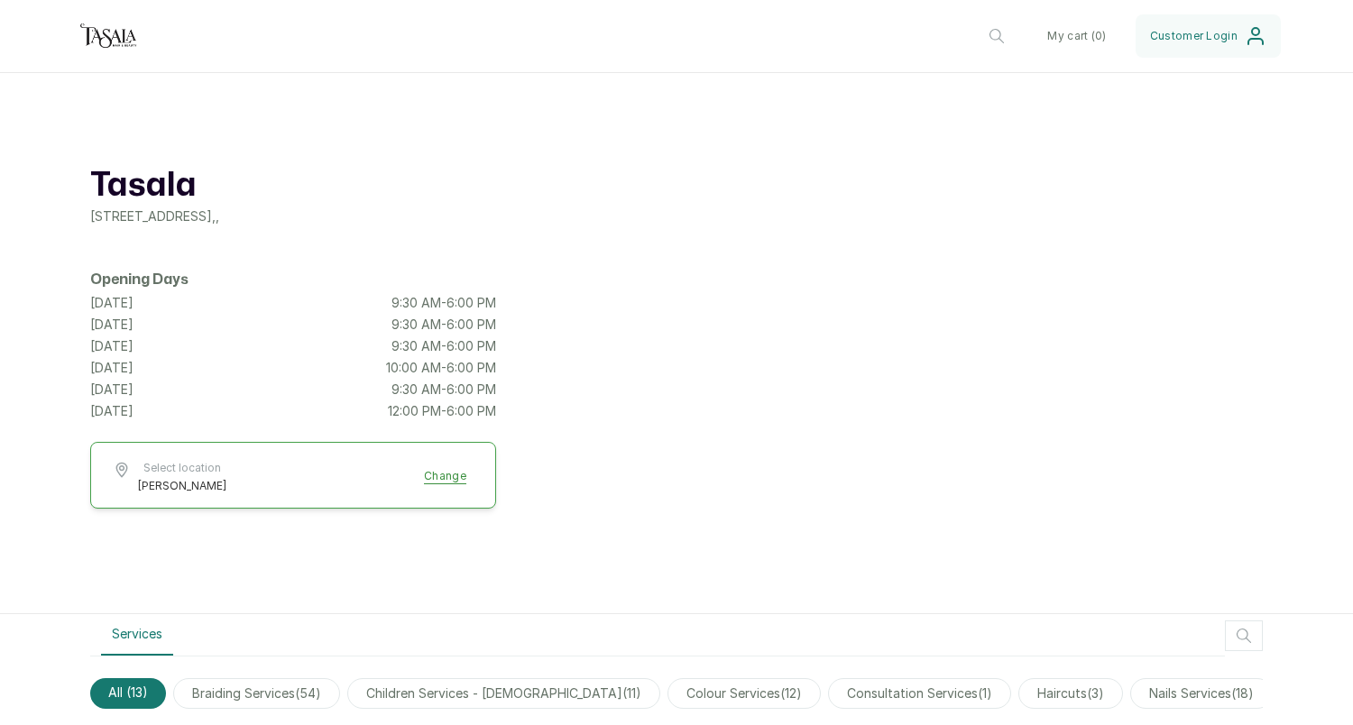
click at [98, 44] on img at bounding box center [108, 36] width 72 height 36
click at [112, 47] on img at bounding box center [108, 36] width 72 height 36
